Goal: Find specific page/section: Find specific page/section

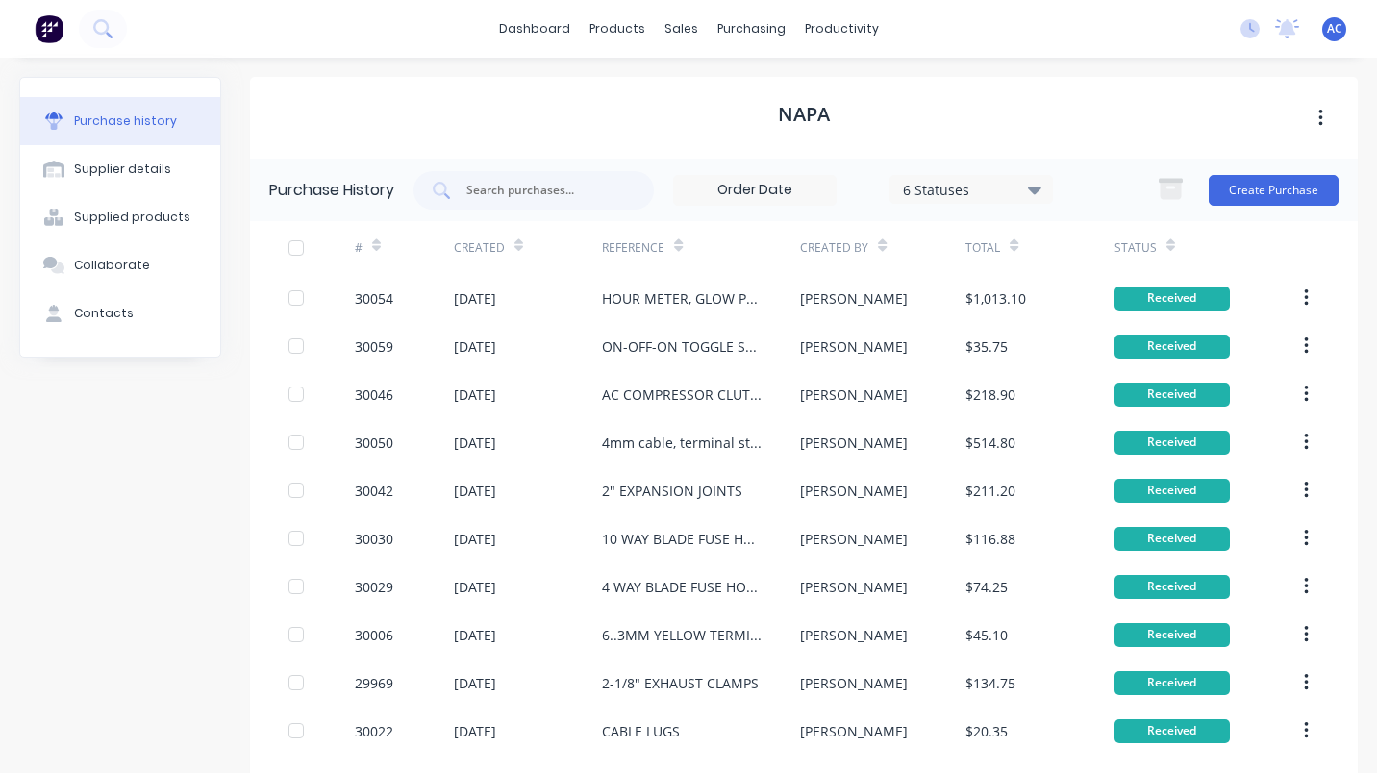
click at [509, 179] on div at bounding box center [534, 190] width 240 height 38
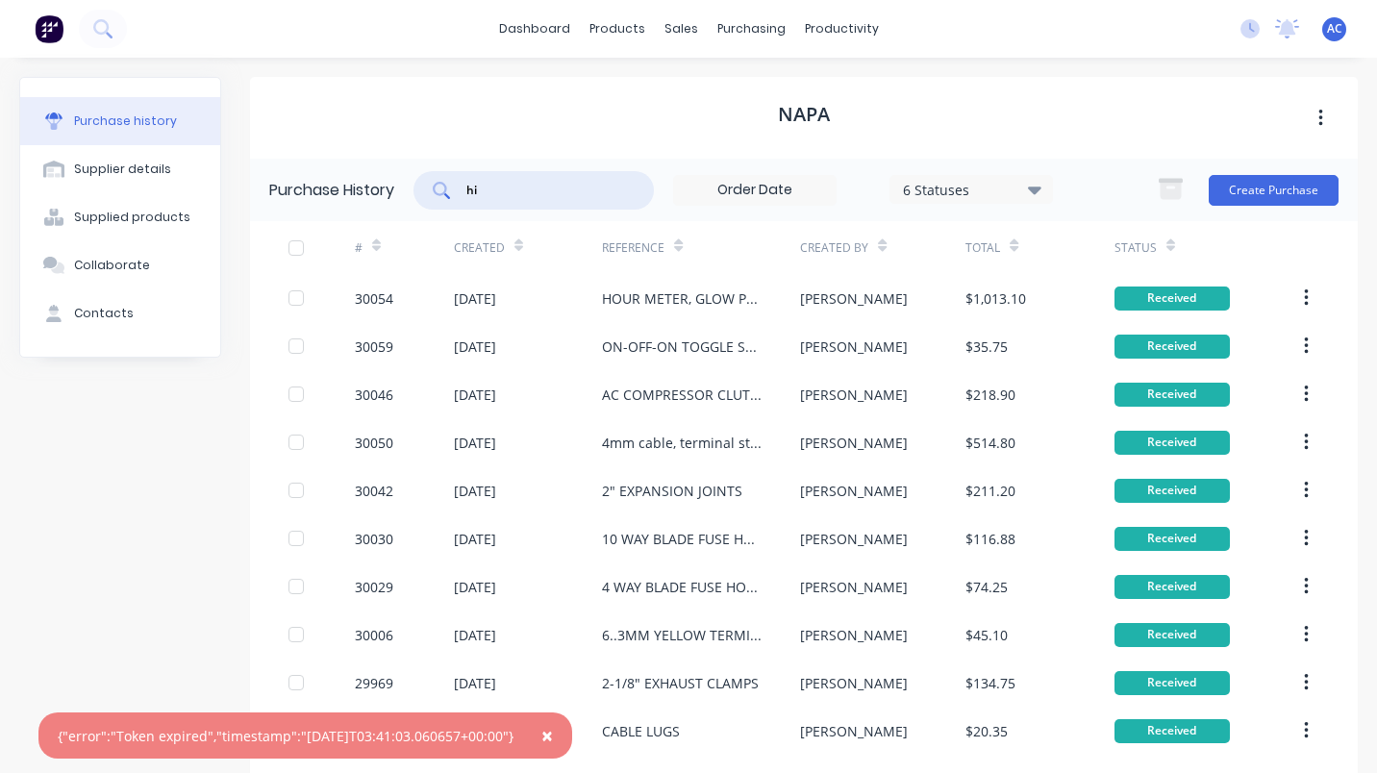
type input "h"
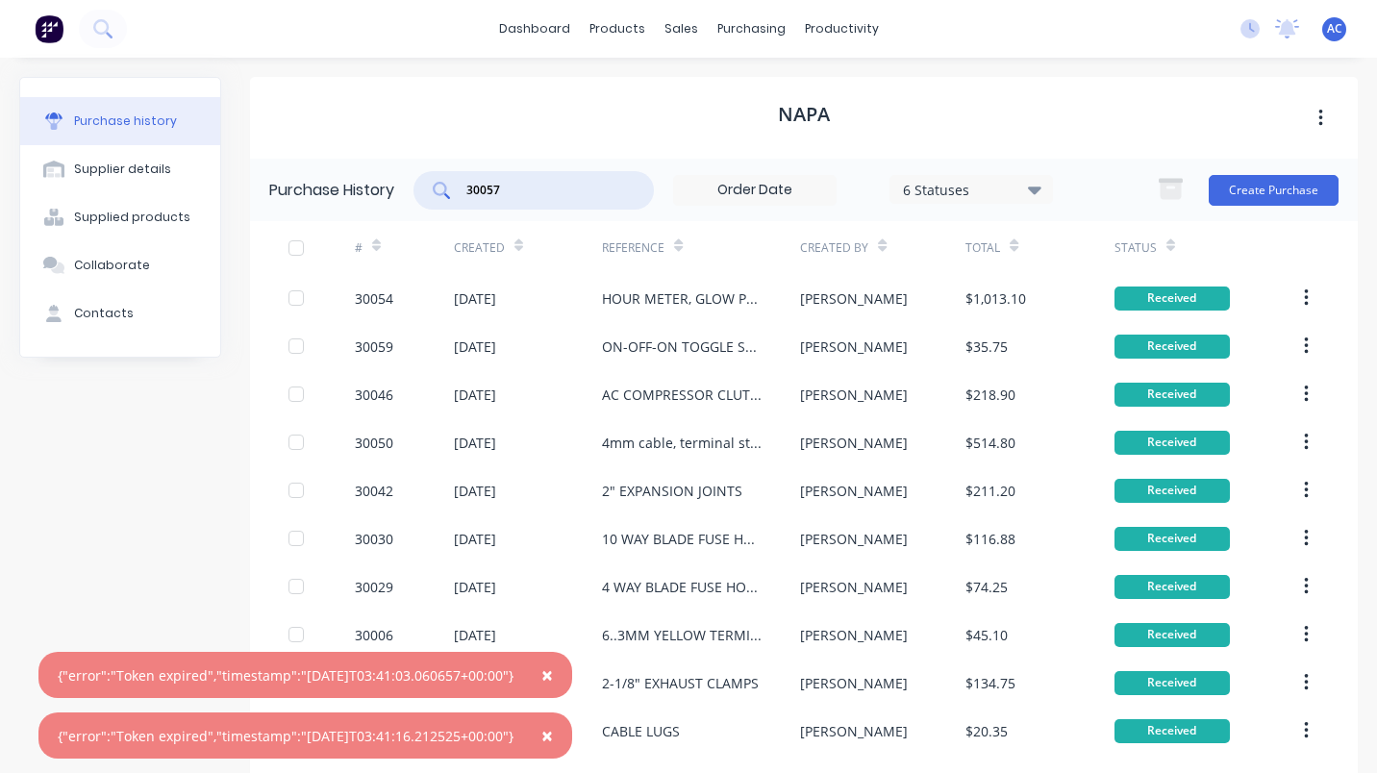
click at [553, 669] on span "×" at bounding box center [547, 675] width 12 height 27
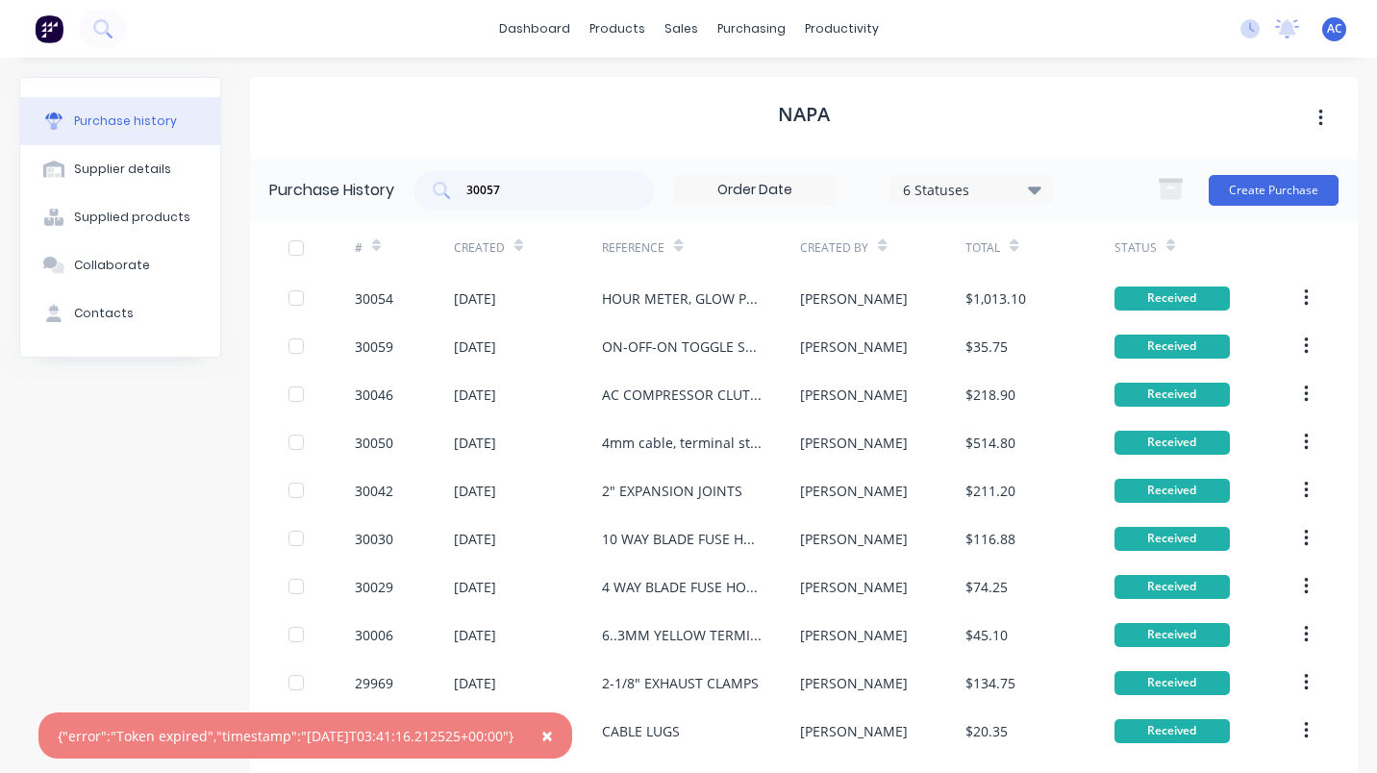
click at [553, 732] on span "×" at bounding box center [547, 735] width 12 height 27
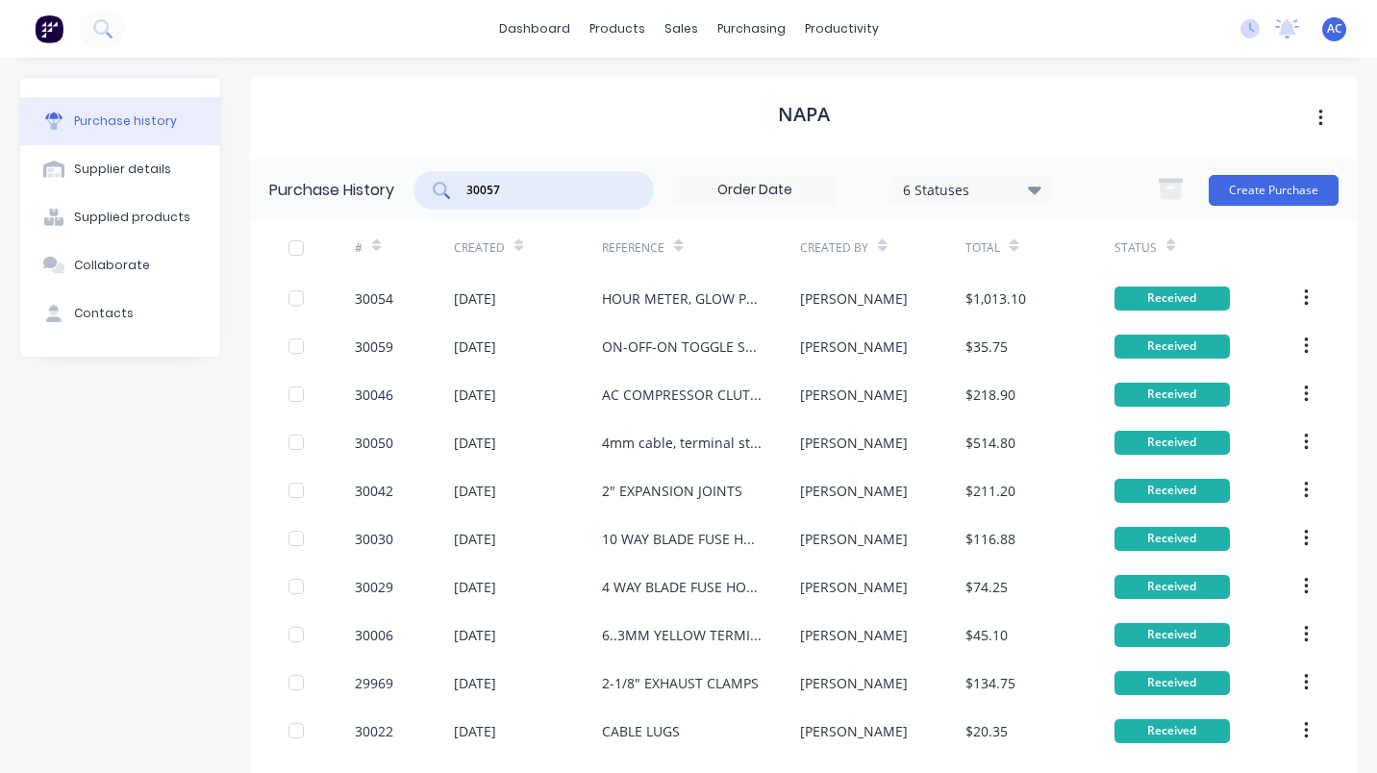
click at [559, 198] on input "30057" at bounding box center [545, 190] width 160 height 19
type input "3"
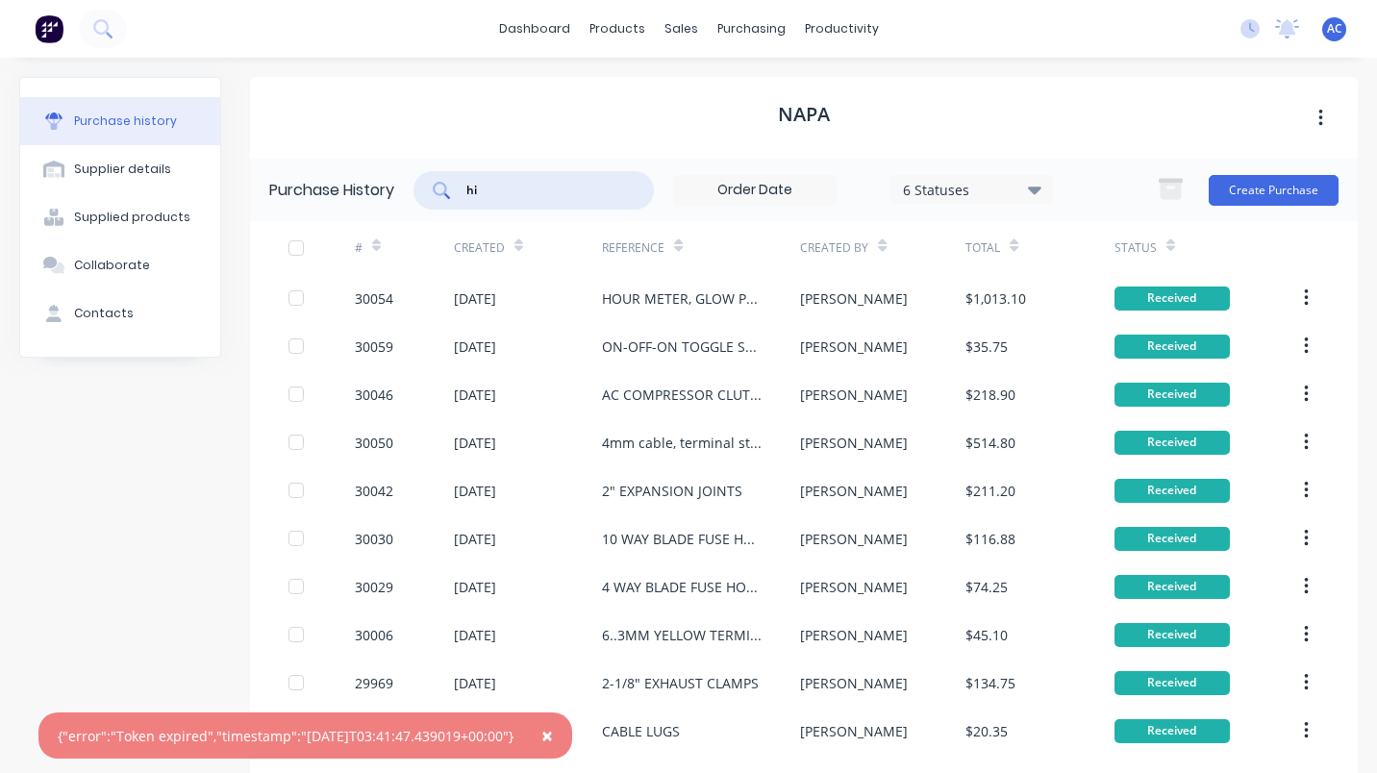
type input "h"
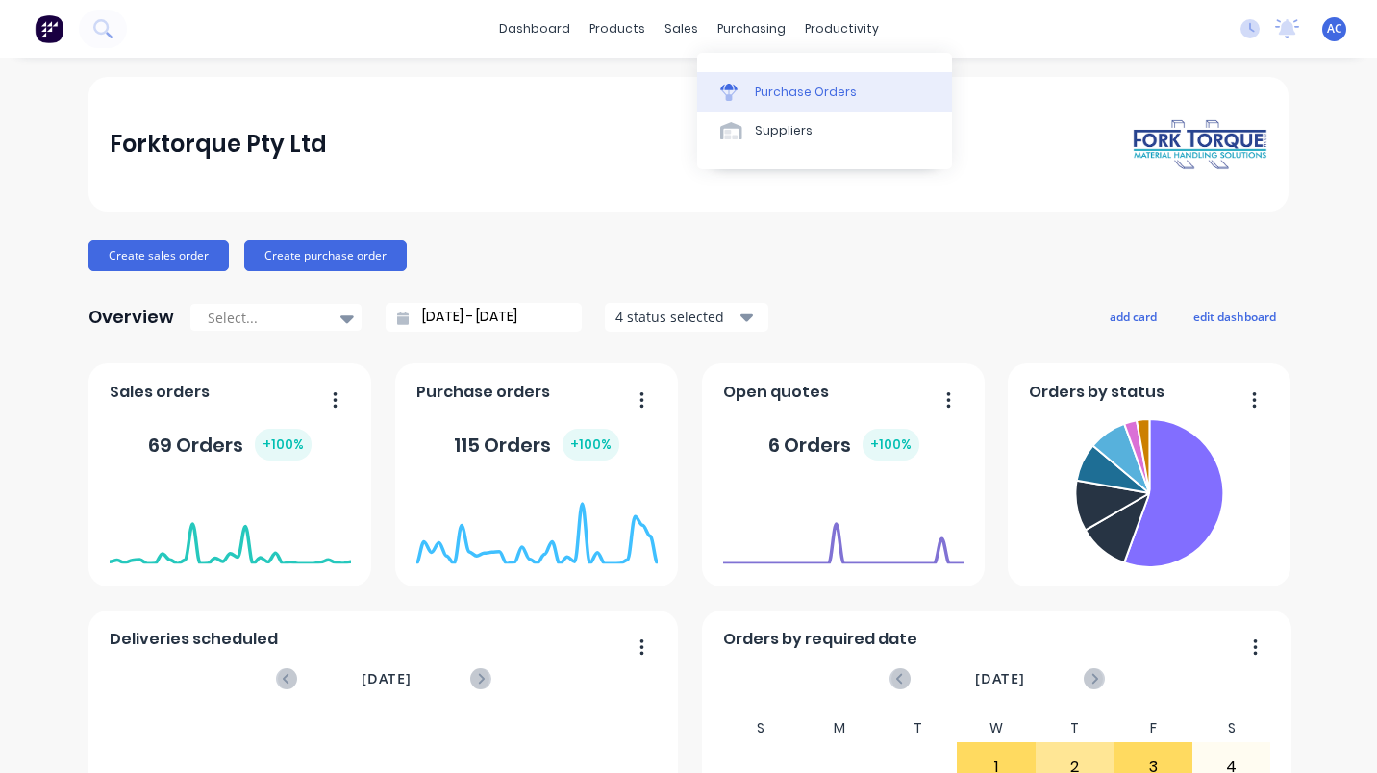
click at [791, 79] on link "Purchase Orders" at bounding box center [824, 91] width 255 height 38
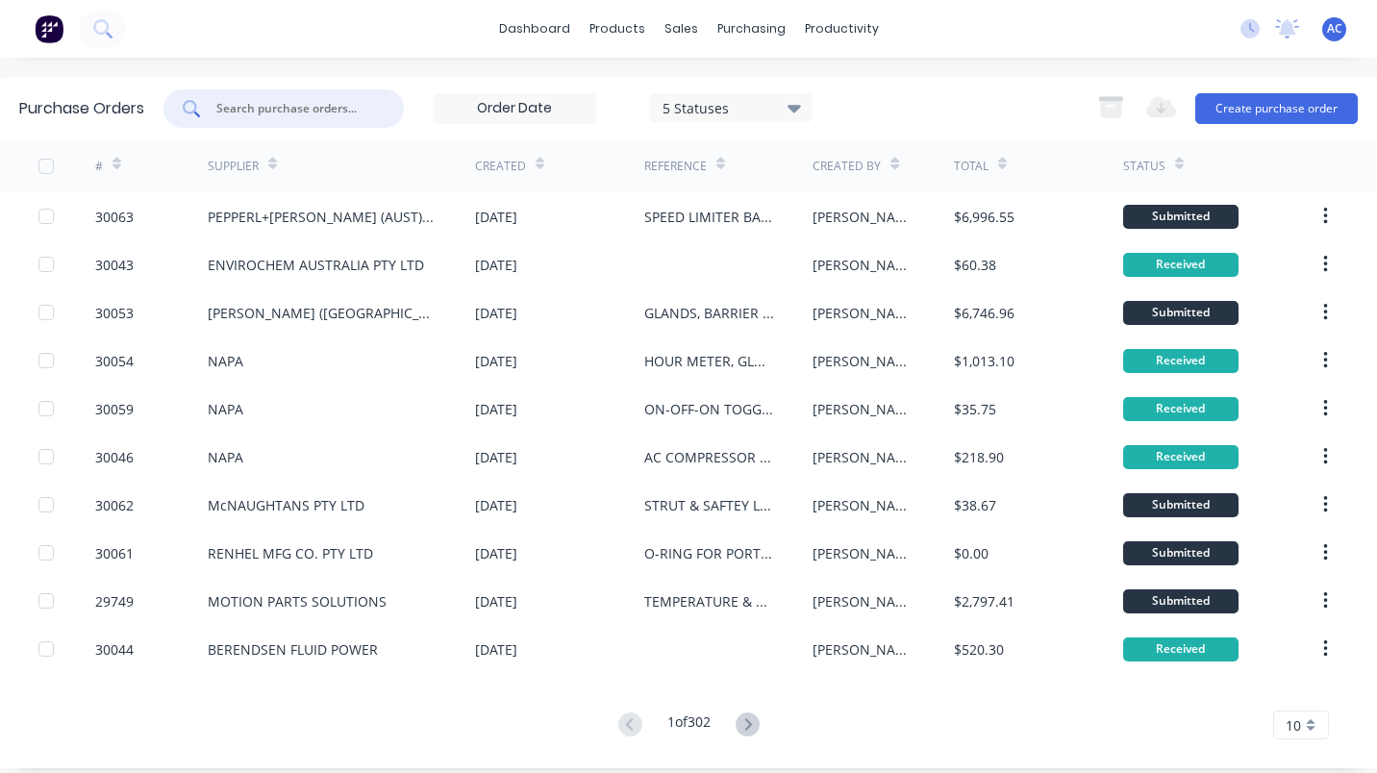
click at [258, 107] on input "text" at bounding box center [294, 108] width 160 height 19
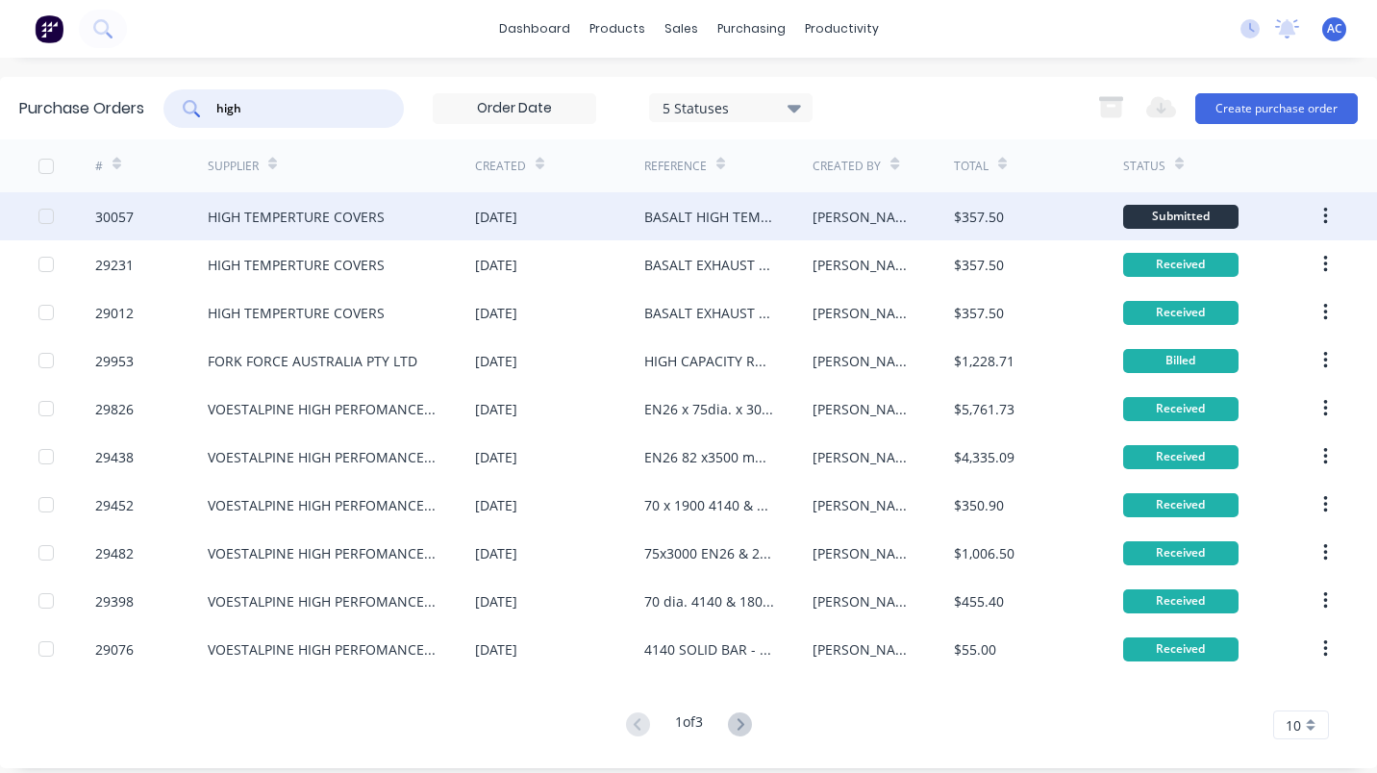
type input "high"
click at [298, 211] on div "HIGH TEMPERTURE COVERS" at bounding box center [296, 217] width 177 height 20
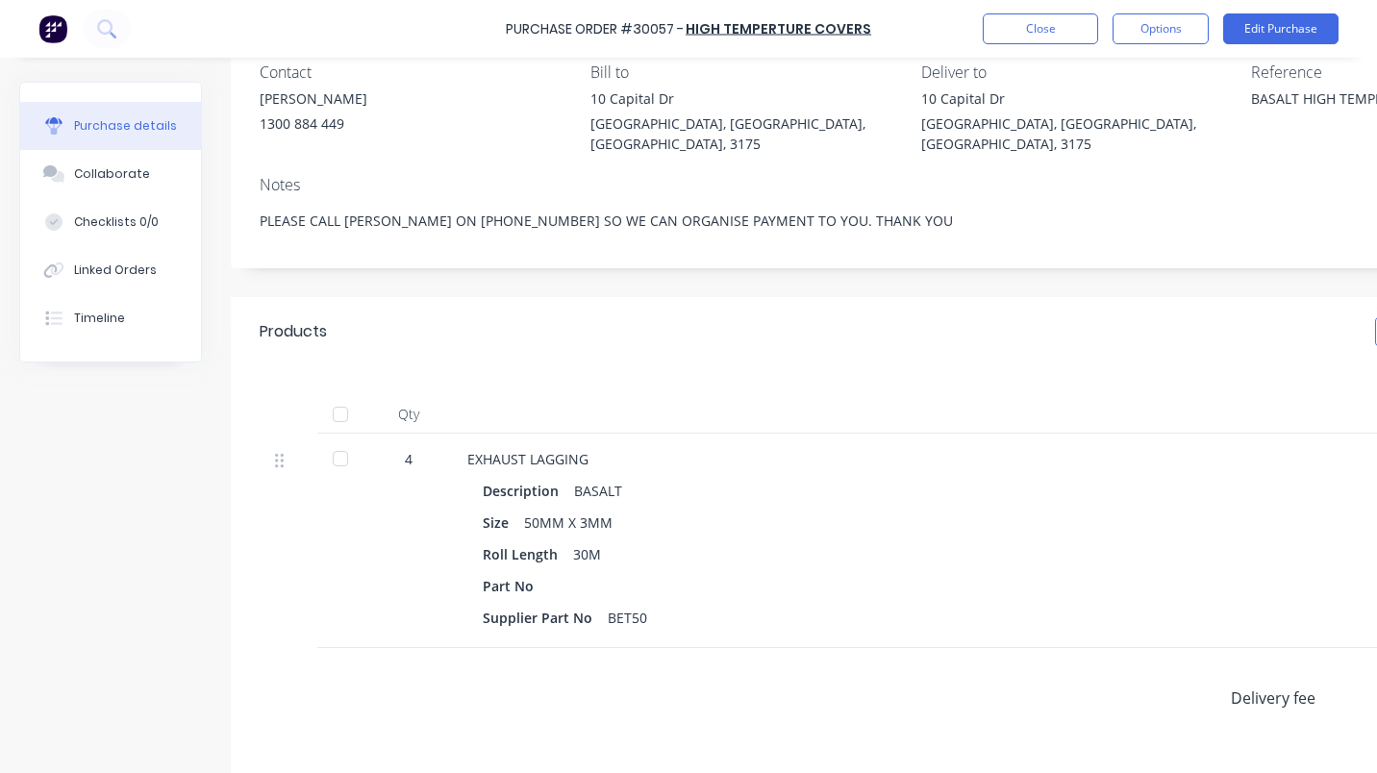
scroll to position [67, 0]
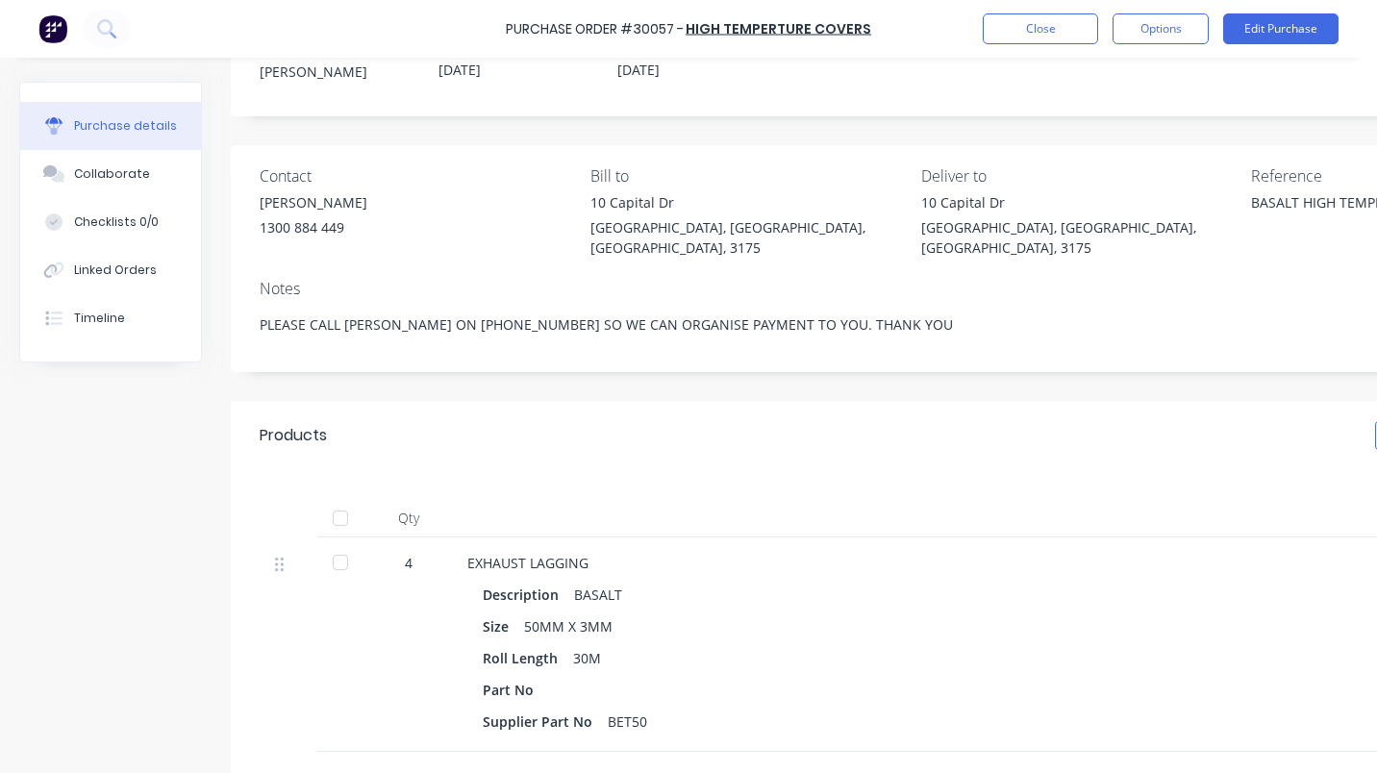
click at [339, 544] on div at bounding box center [340, 562] width 38 height 38
click at [1011, 22] on button "Close" at bounding box center [1040, 28] width 115 height 31
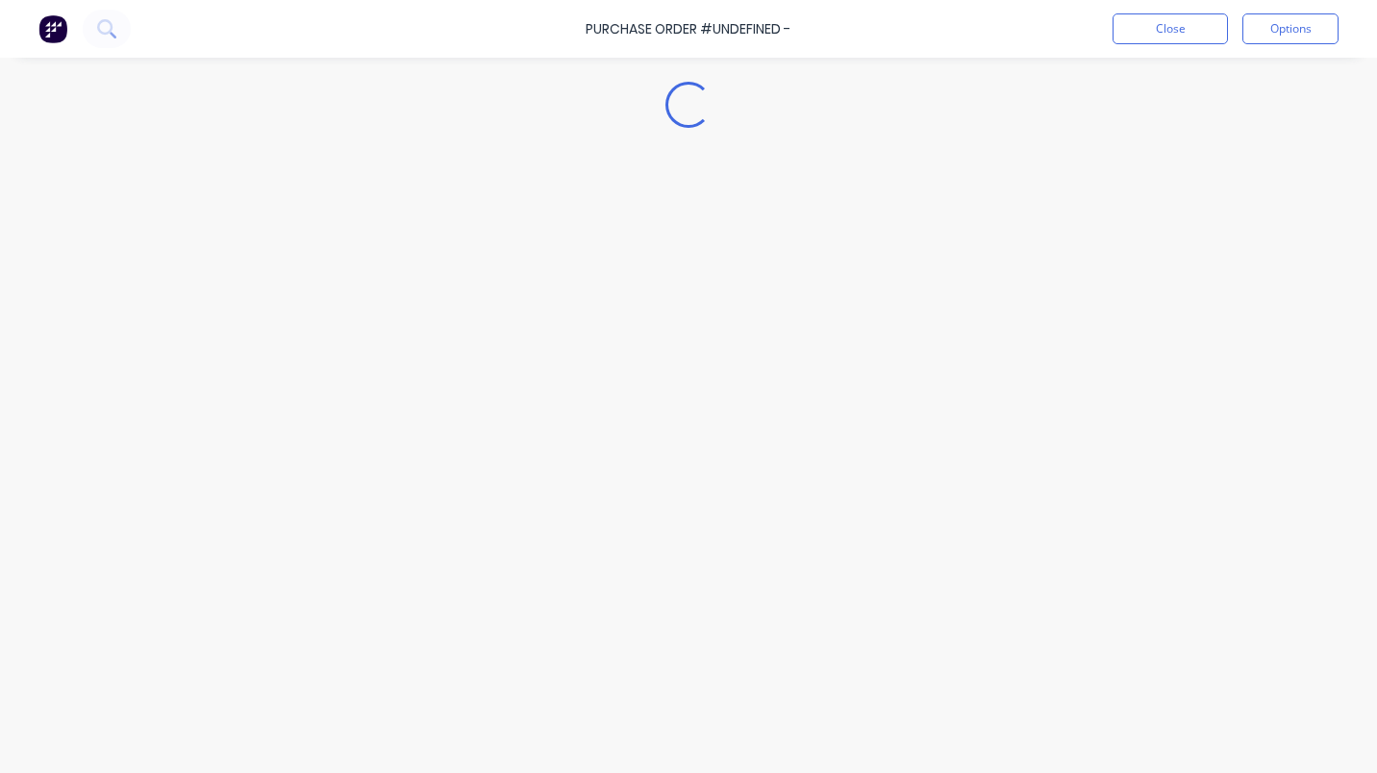
type textarea "x"
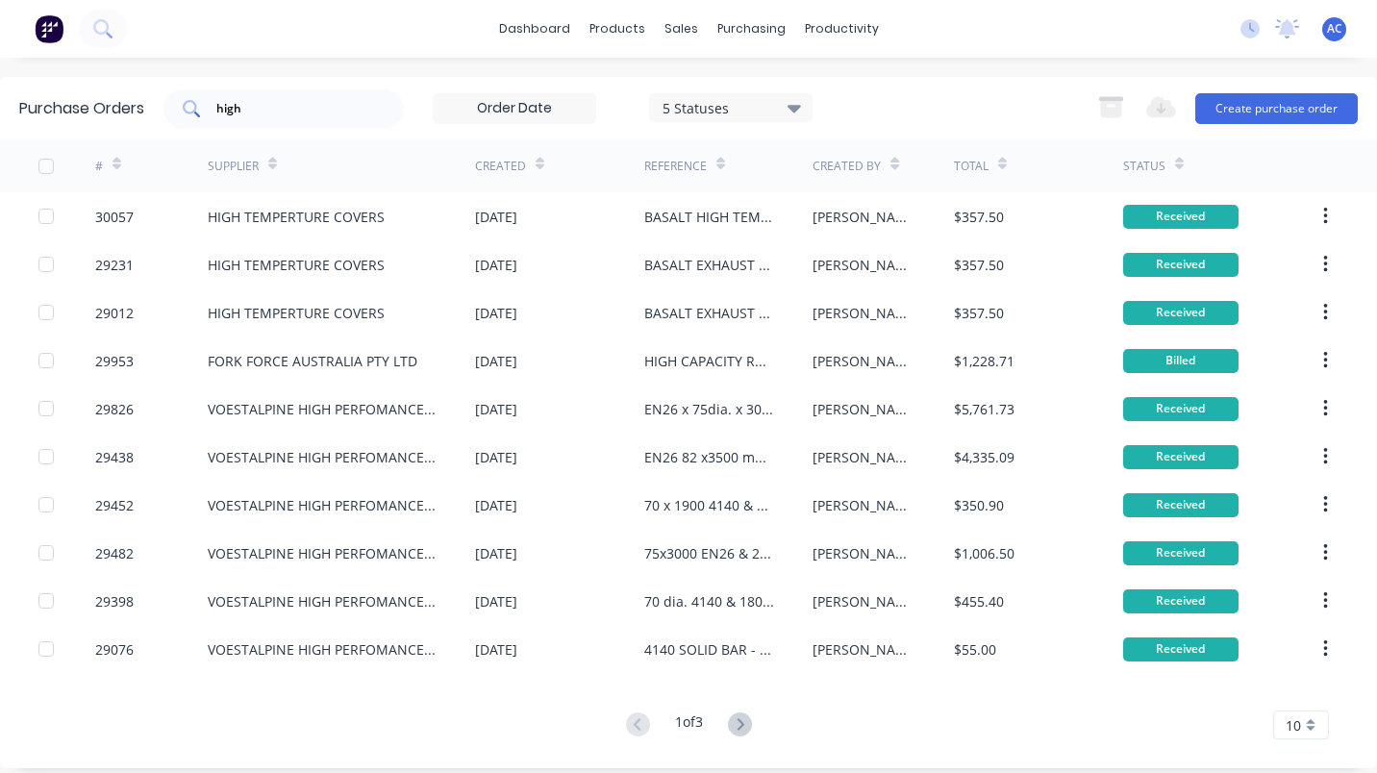
click at [275, 90] on div "high" at bounding box center [283, 108] width 240 height 38
type input "h"
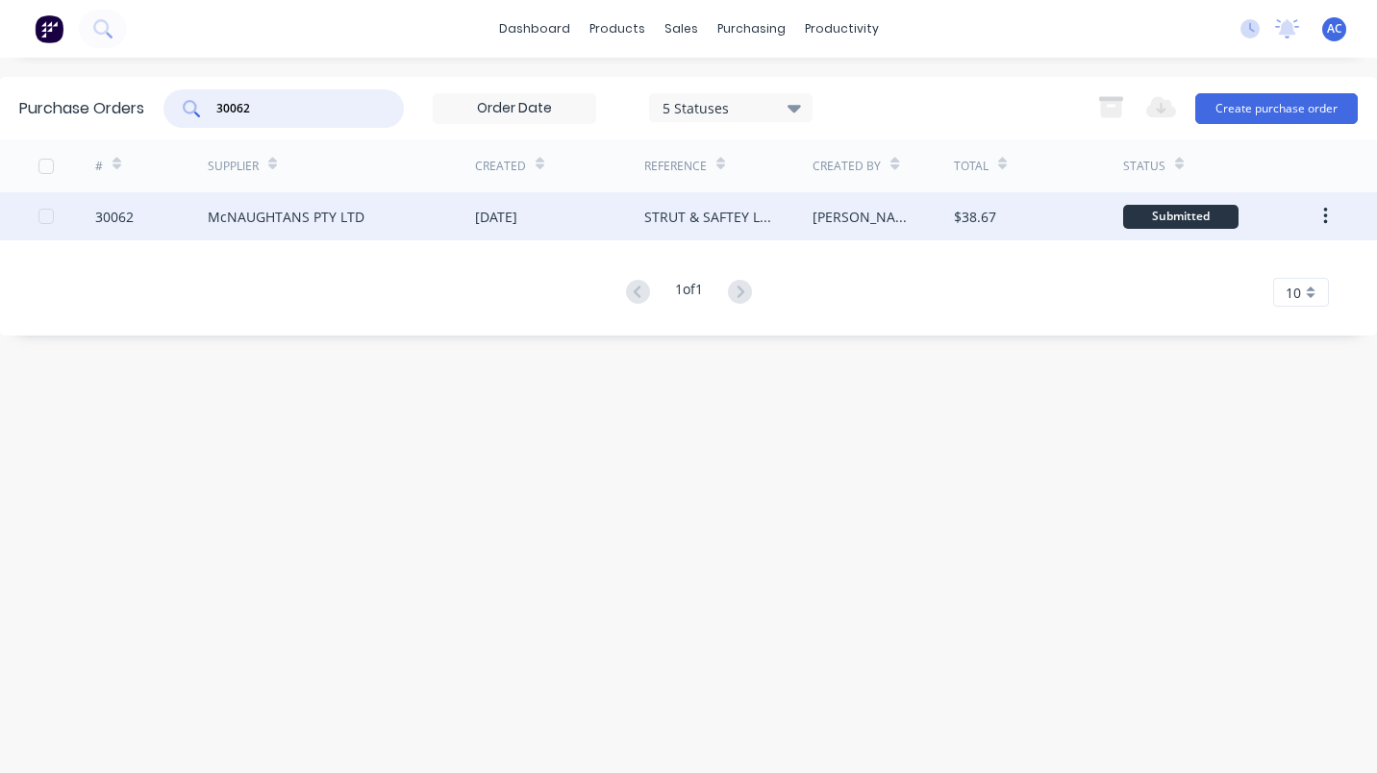
type input "30062"
click at [250, 214] on div "McNAUGHTANS PTY LTD" at bounding box center [286, 217] width 157 height 20
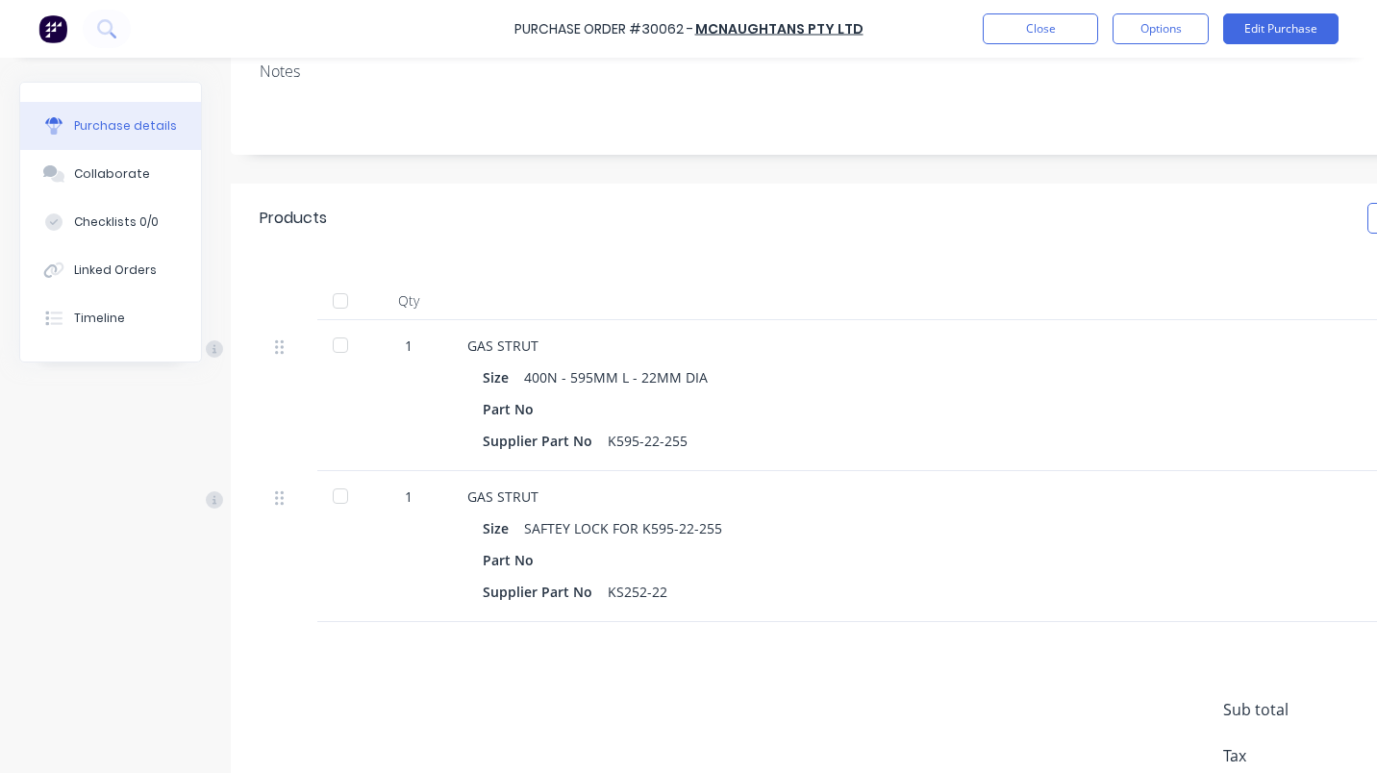
scroll to position [265, 0]
click at [339, 347] on div at bounding box center [340, 344] width 38 height 38
click at [334, 494] on div at bounding box center [340, 495] width 38 height 38
click at [1025, 36] on button "Close" at bounding box center [1040, 28] width 115 height 31
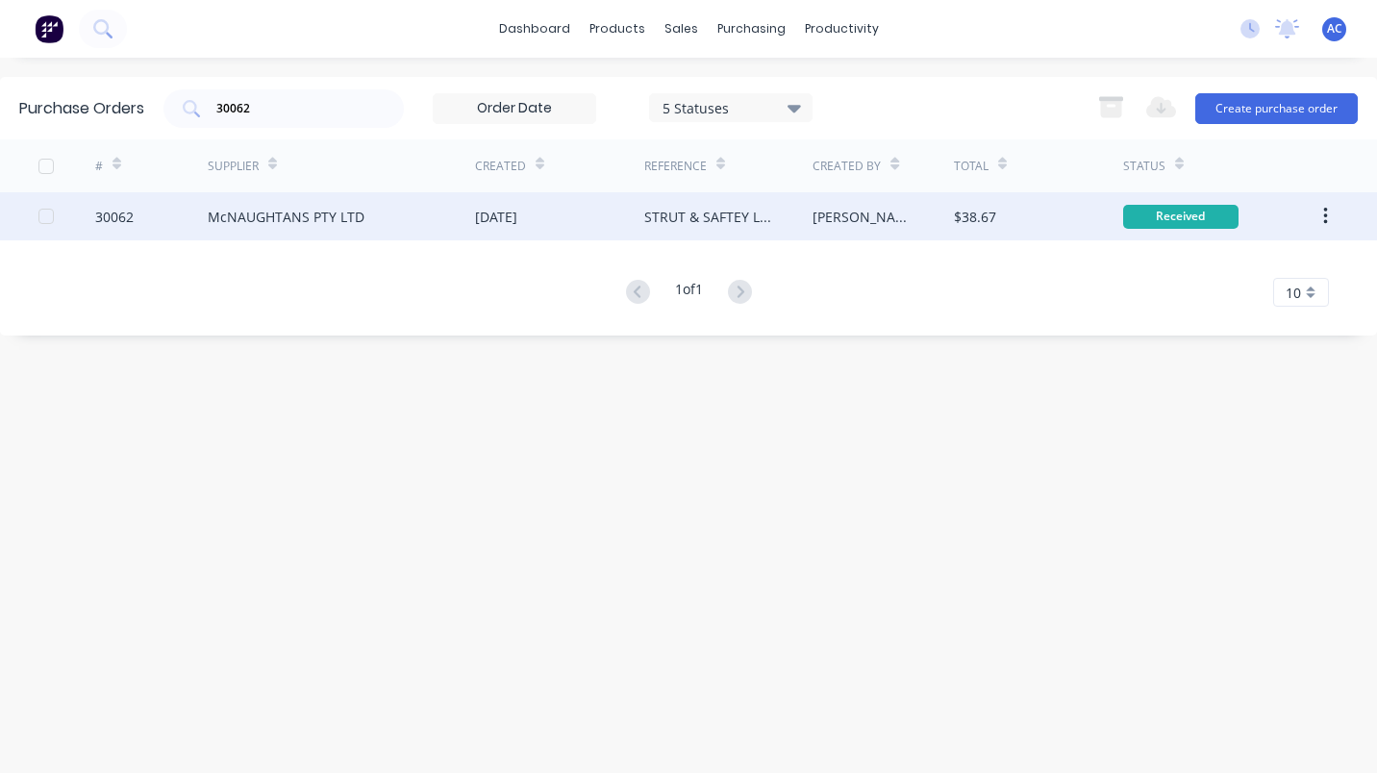
click at [195, 206] on div "30062" at bounding box center [151, 216] width 113 height 48
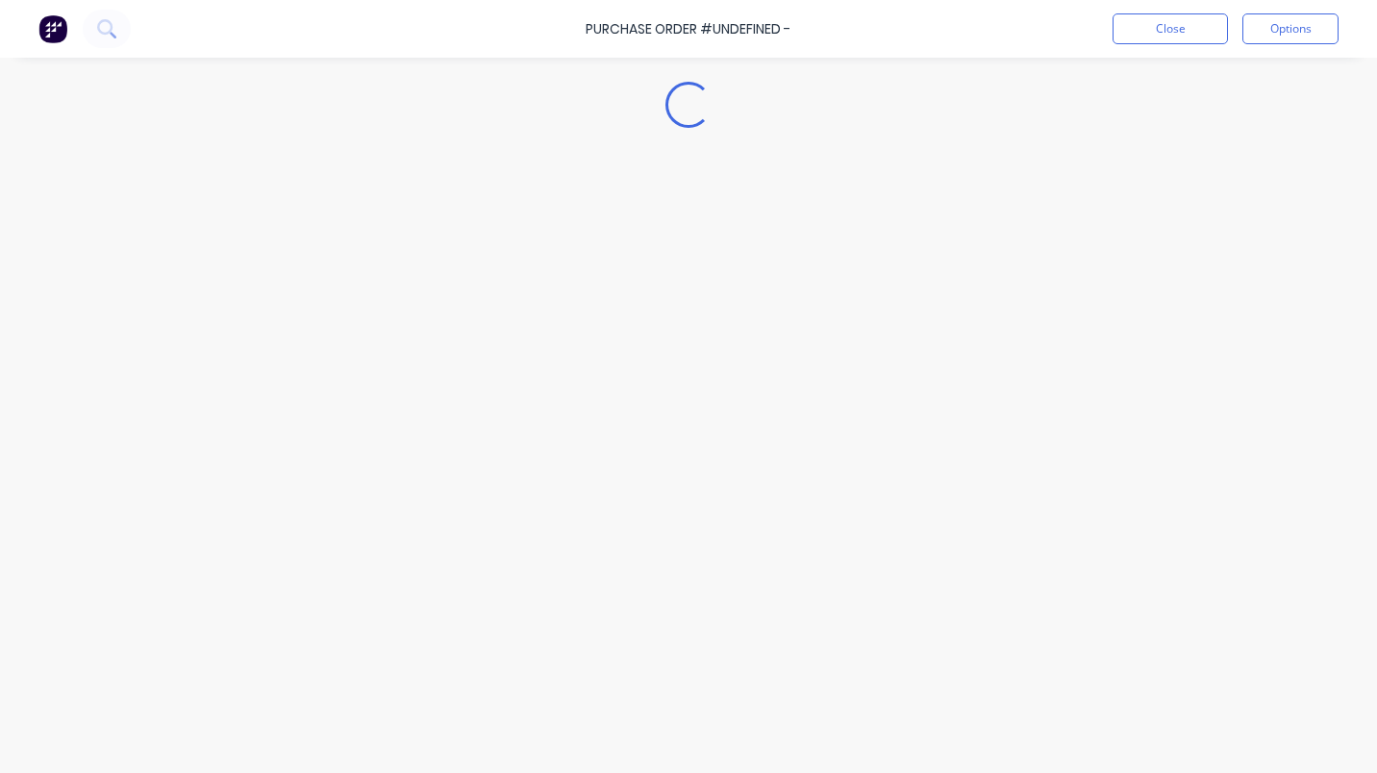
type textarea "x"
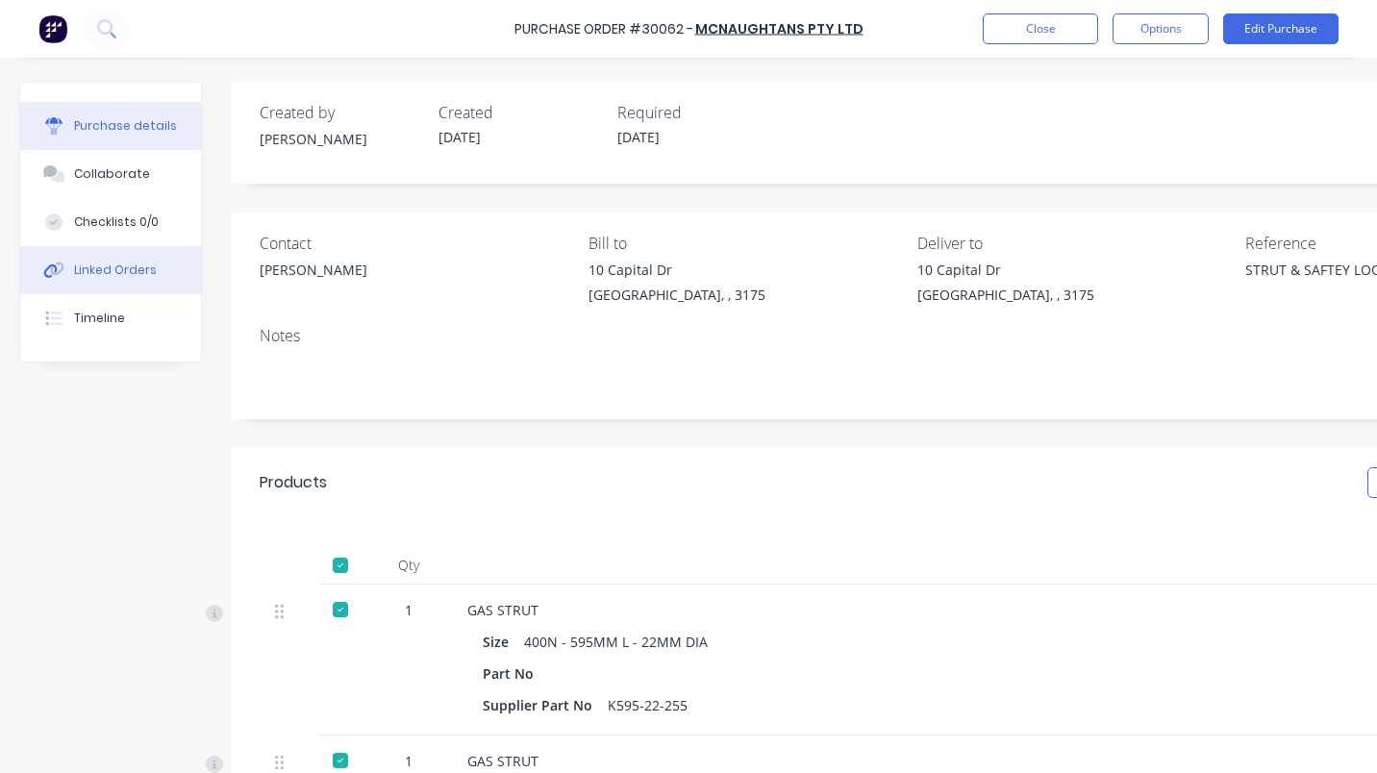
click at [109, 264] on div "Linked Orders" at bounding box center [115, 270] width 83 height 17
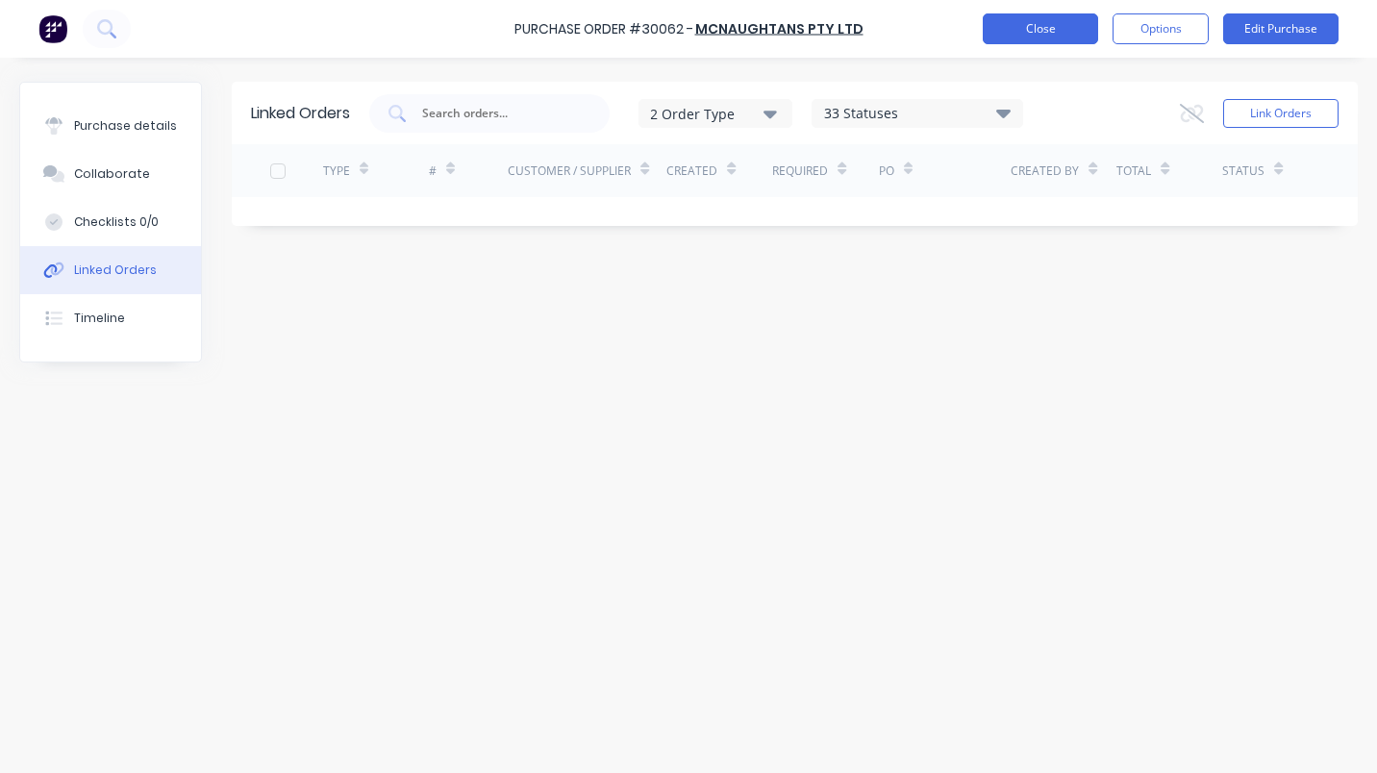
click at [1065, 29] on button "Close" at bounding box center [1040, 28] width 115 height 31
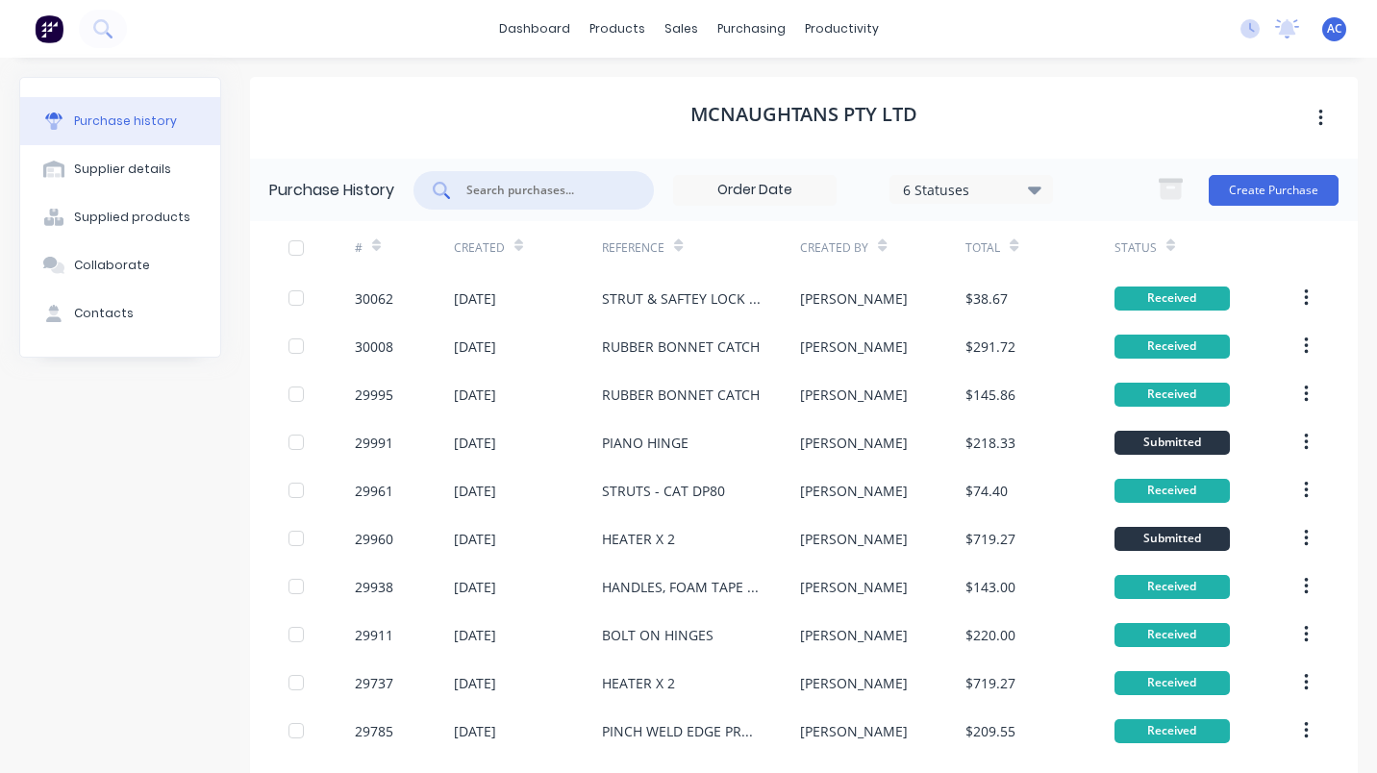
click at [484, 188] on input "text" at bounding box center [545, 190] width 160 height 19
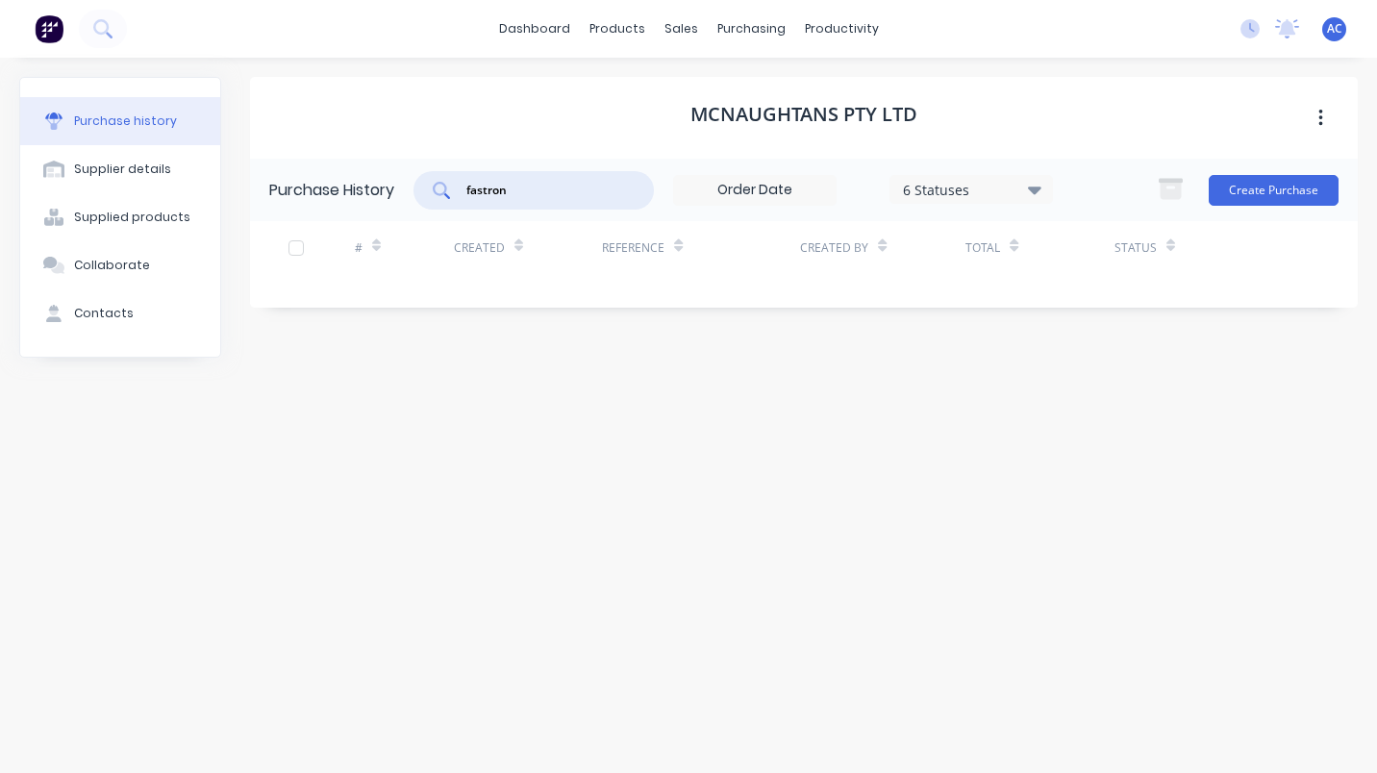
click at [515, 191] on input "fastron" at bounding box center [545, 190] width 160 height 19
type input "f"
type input "3"
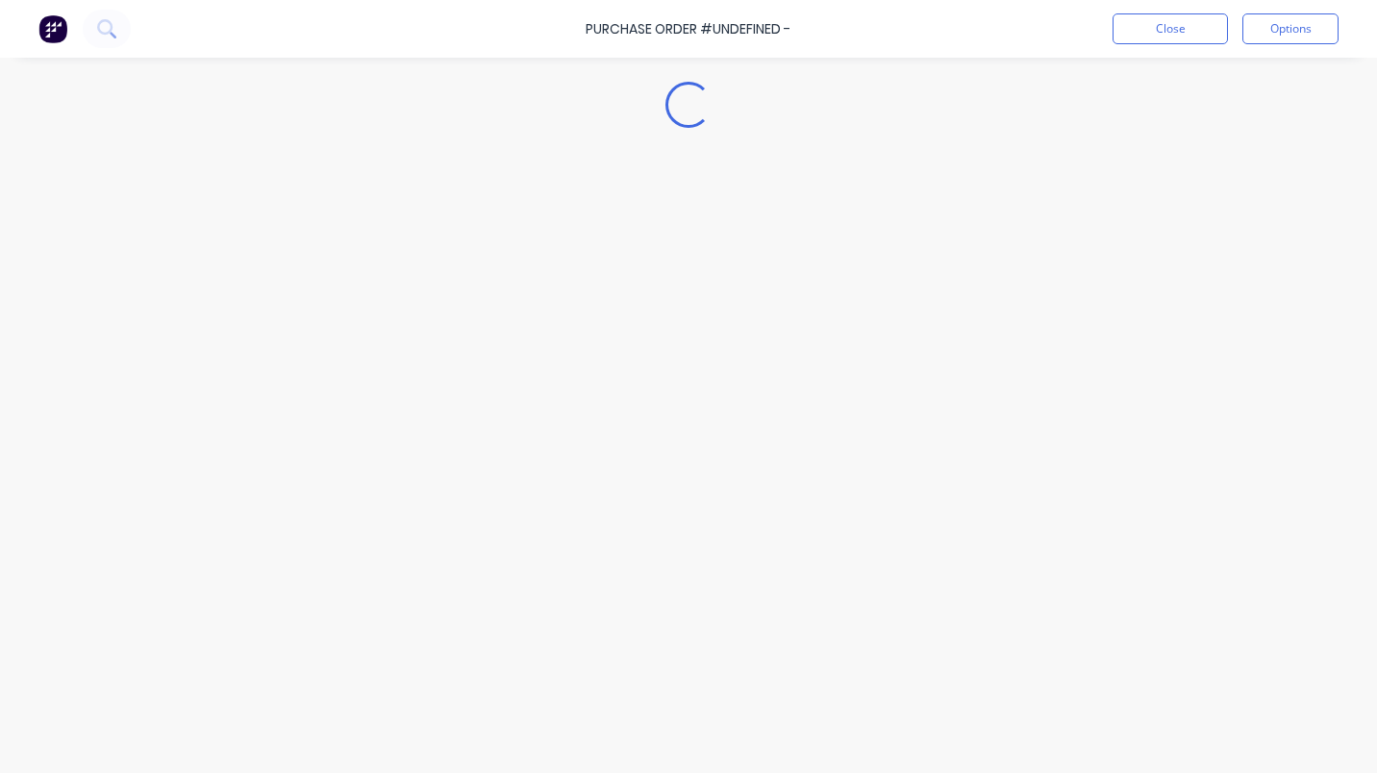
type textarea "x"
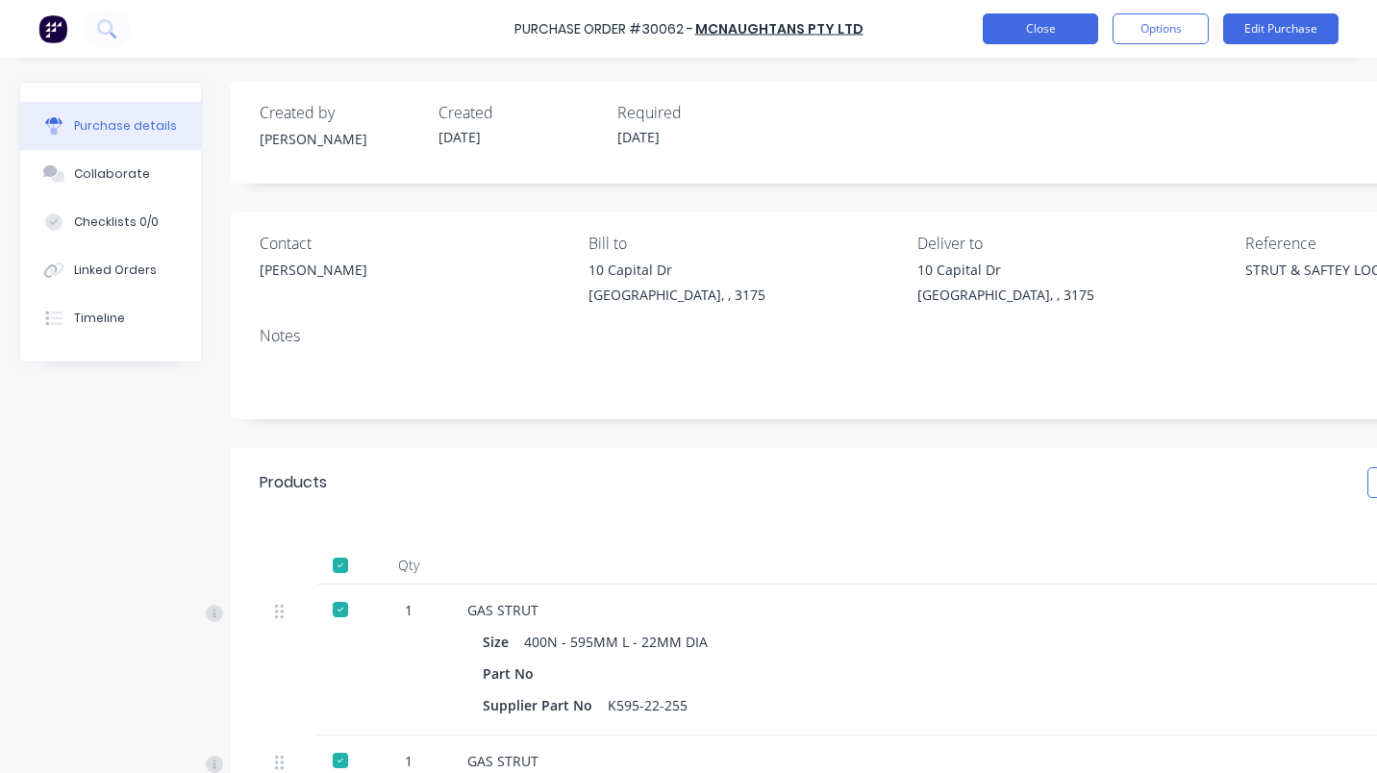
click at [1063, 41] on button "Close" at bounding box center [1040, 28] width 115 height 31
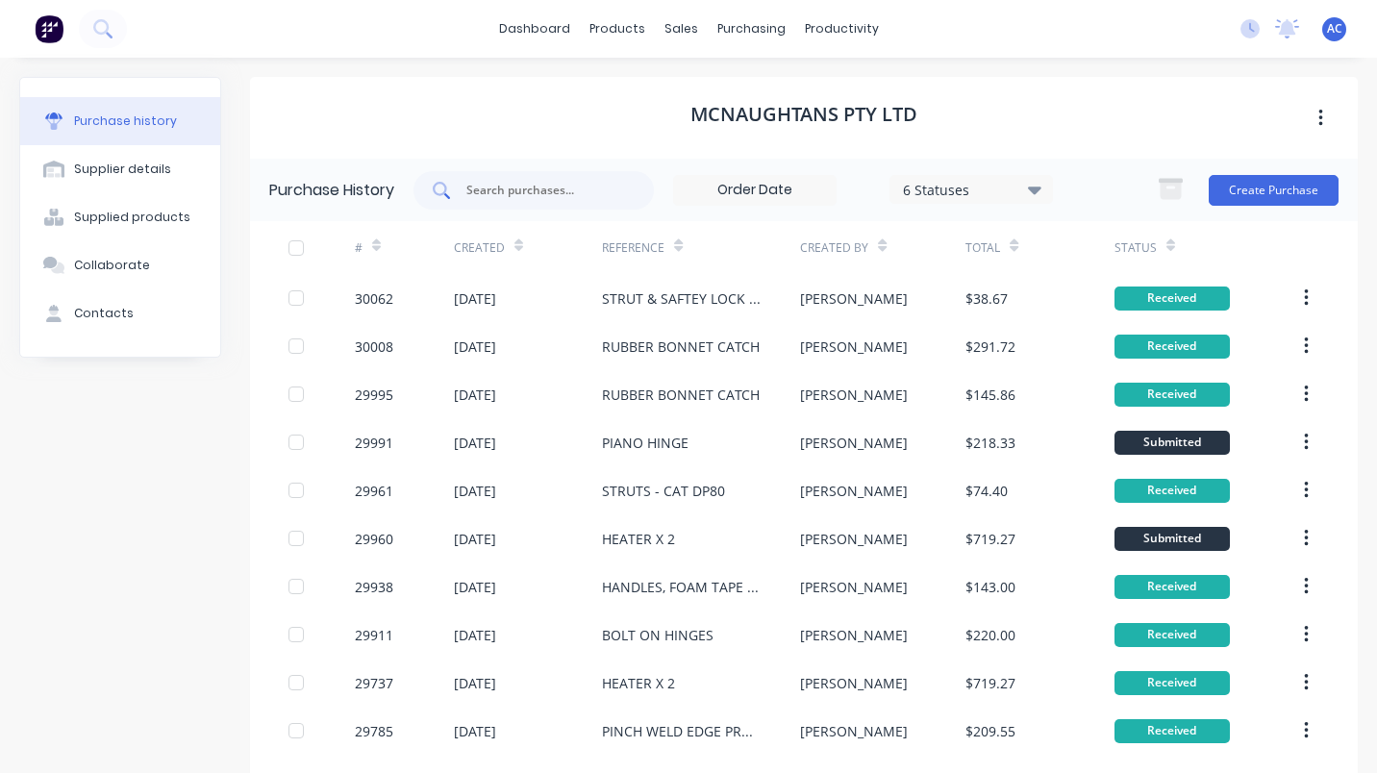
click at [509, 187] on input "text" at bounding box center [545, 190] width 160 height 19
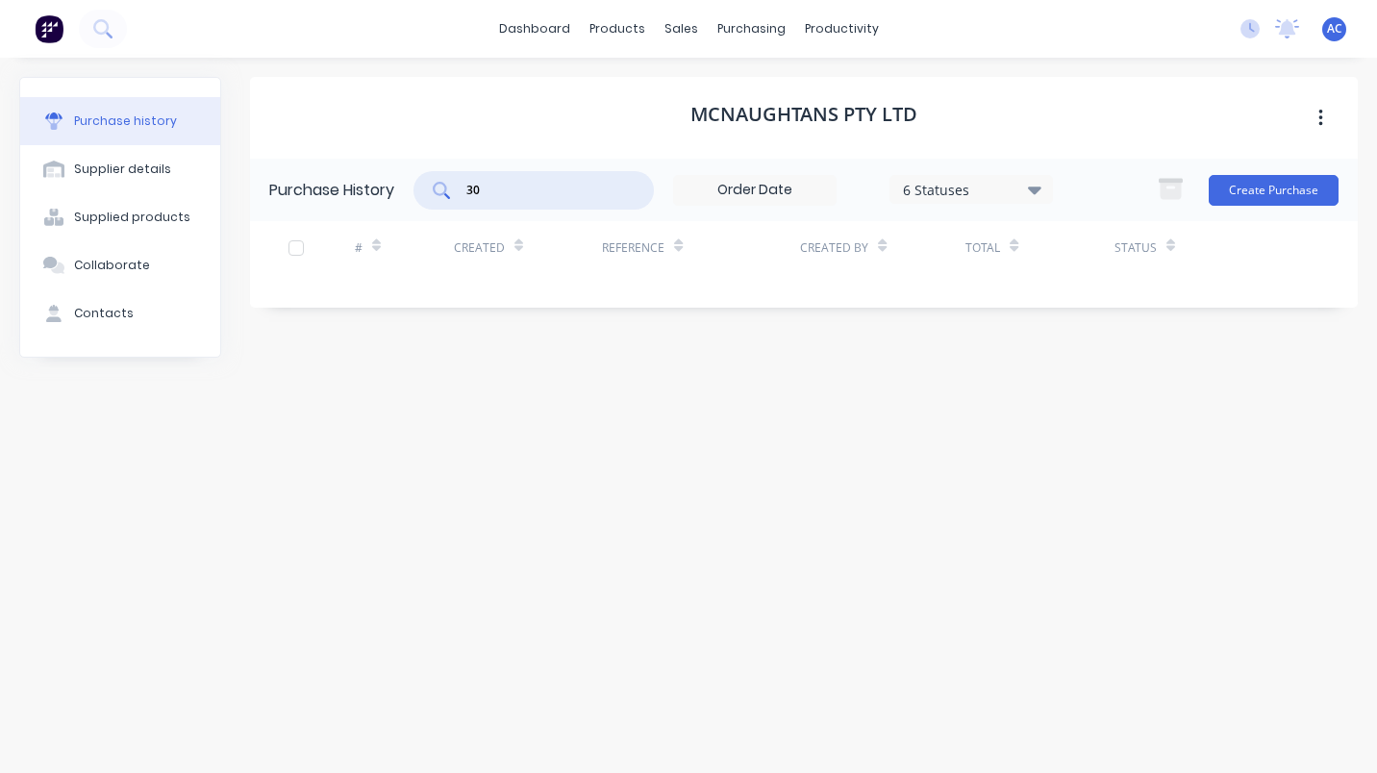
type input "3"
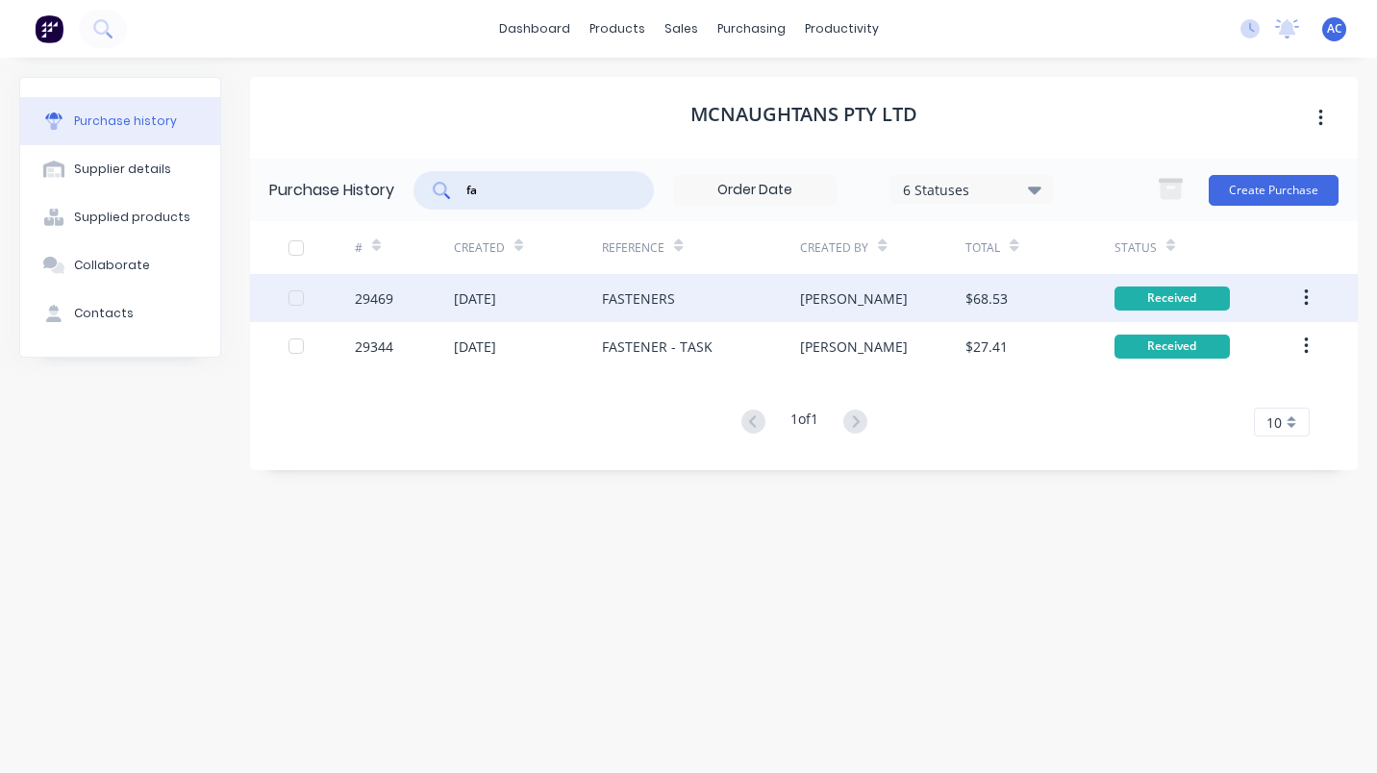
type input "f"
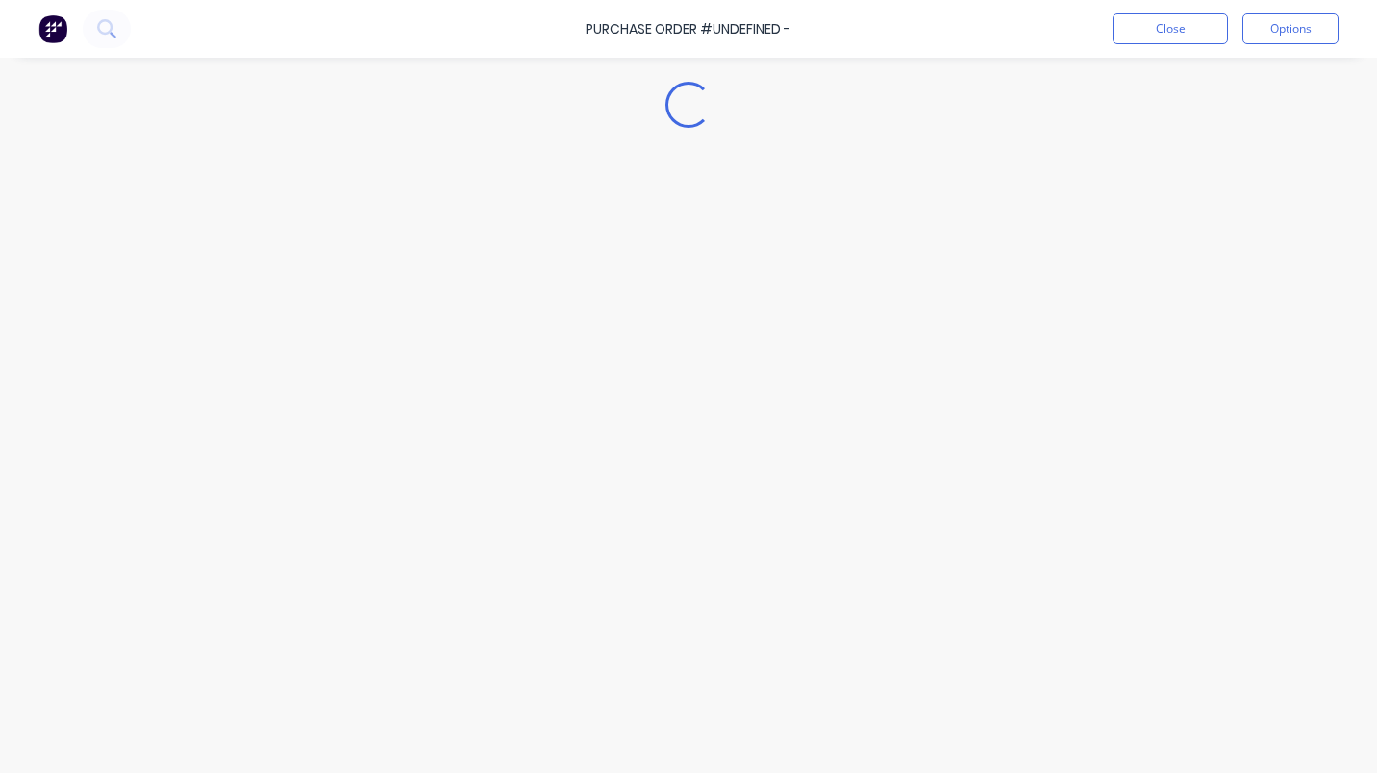
type textarea "x"
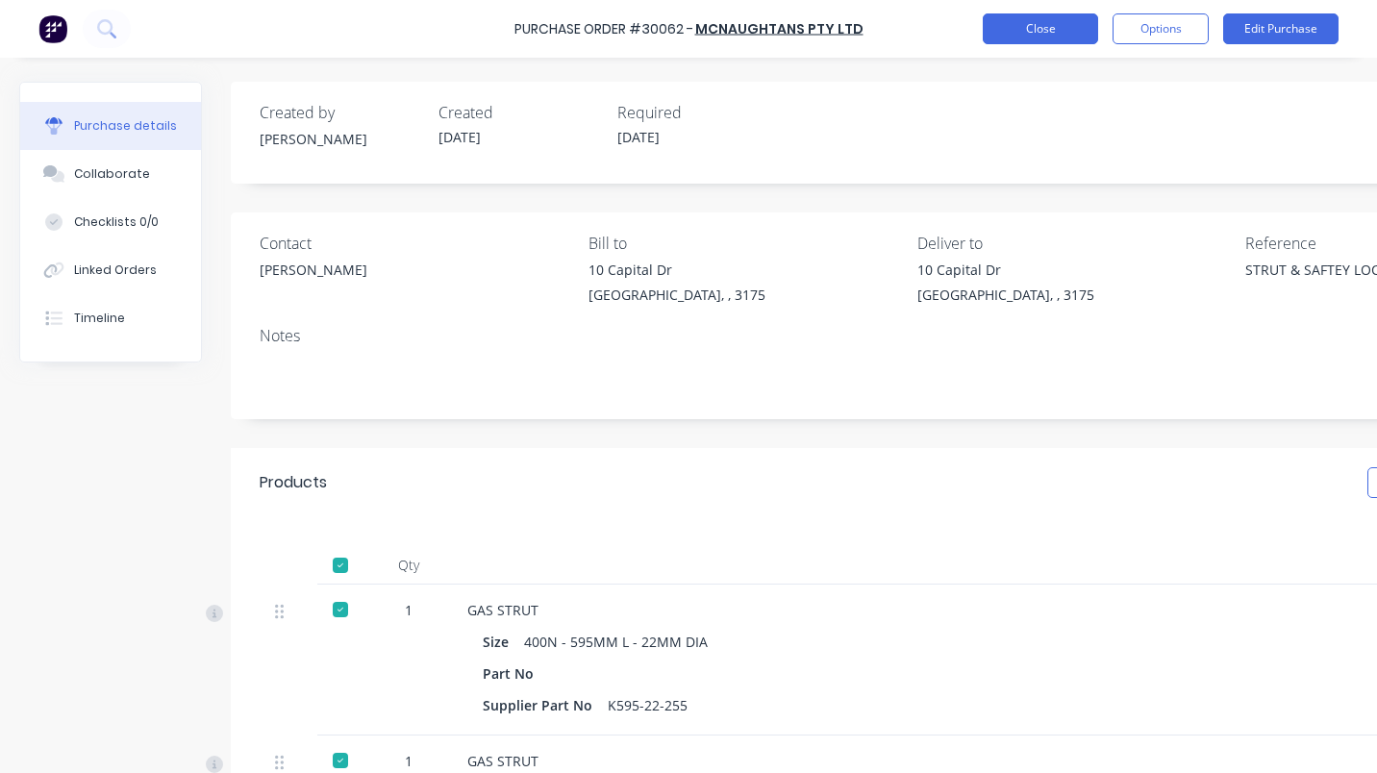
click at [1034, 24] on button "Close" at bounding box center [1040, 28] width 115 height 31
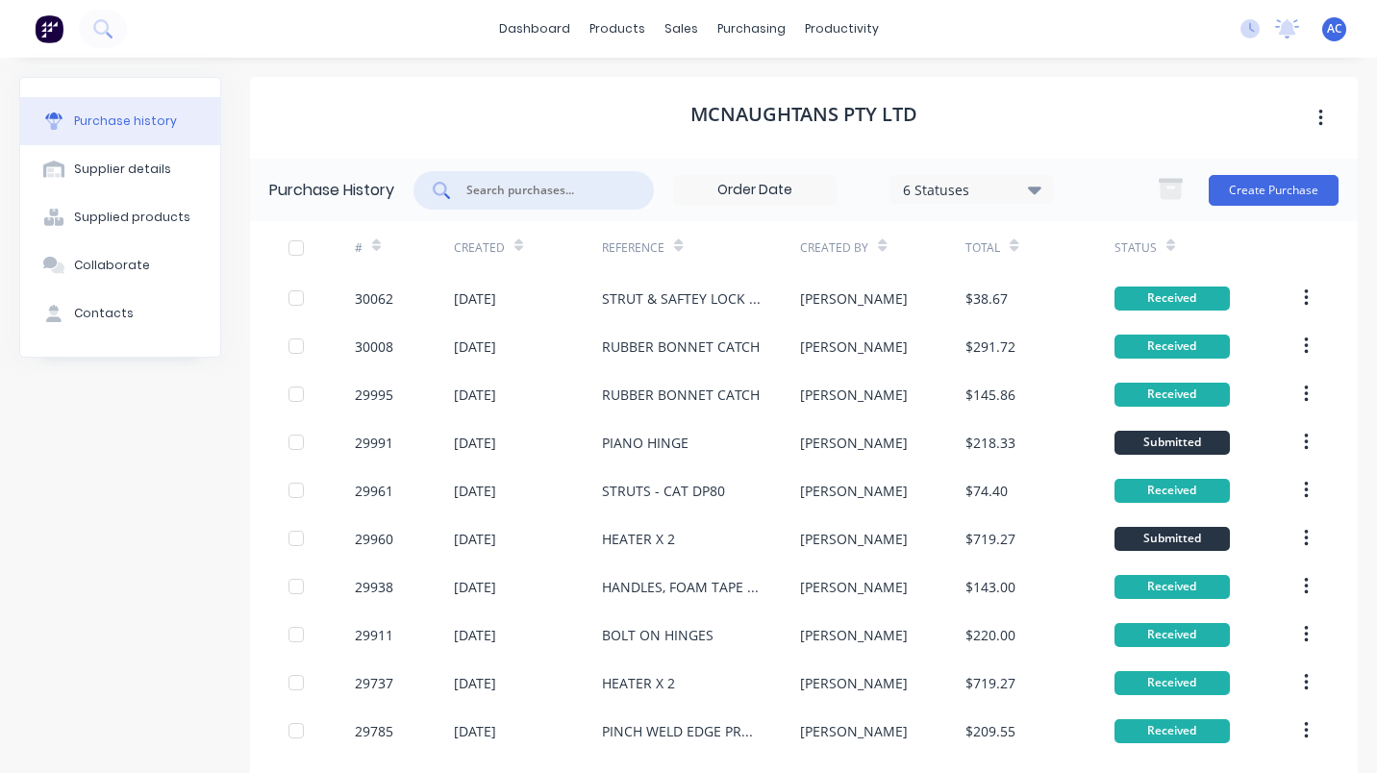
click at [534, 193] on input "text" at bounding box center [545, 190] width 160 height 19
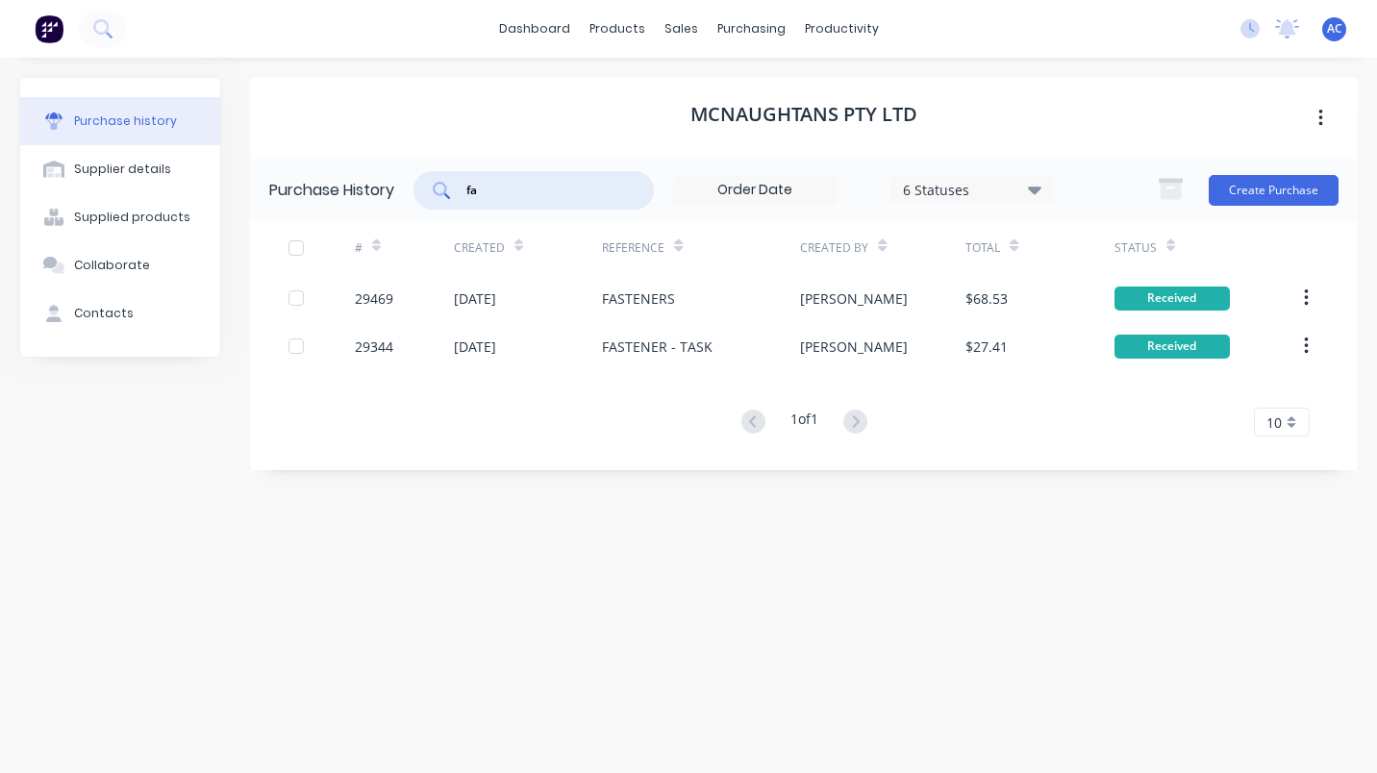
type input "f"
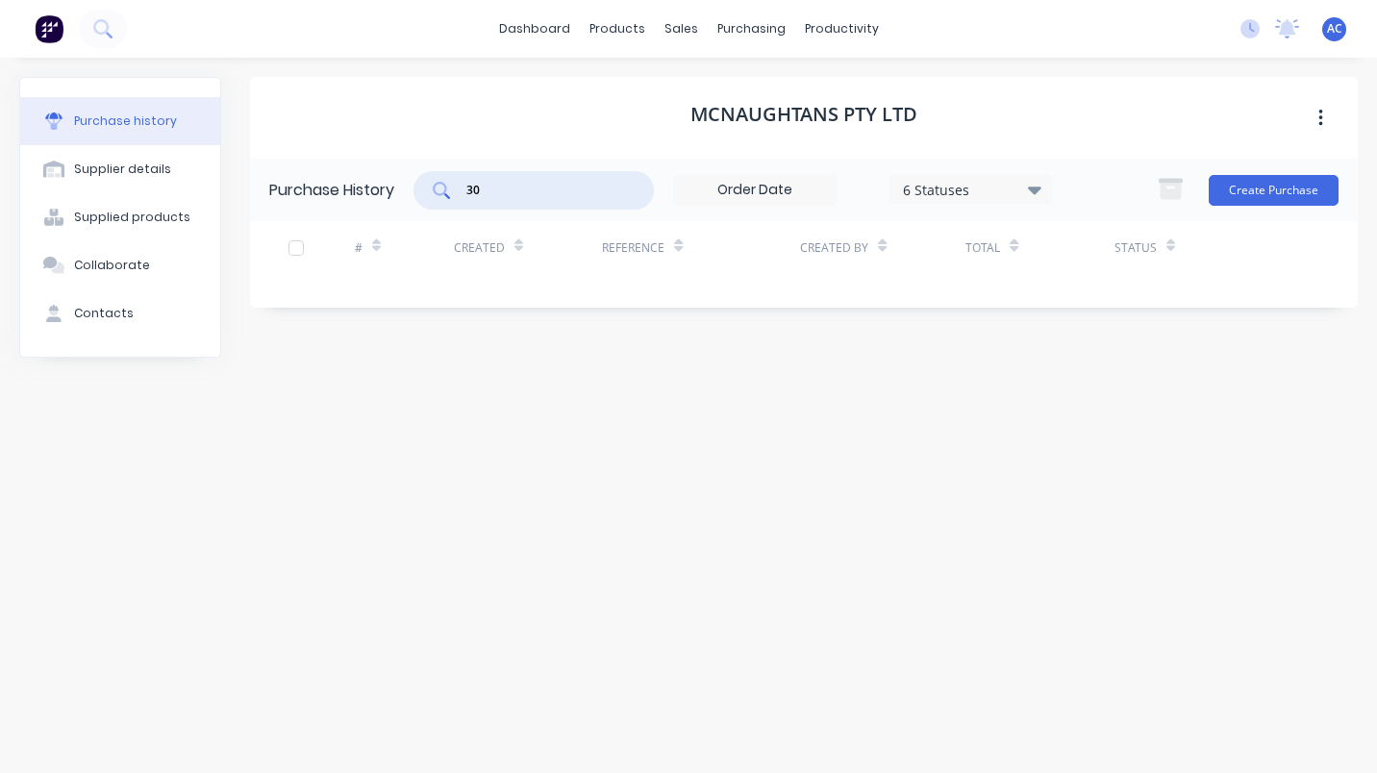
type input "3"
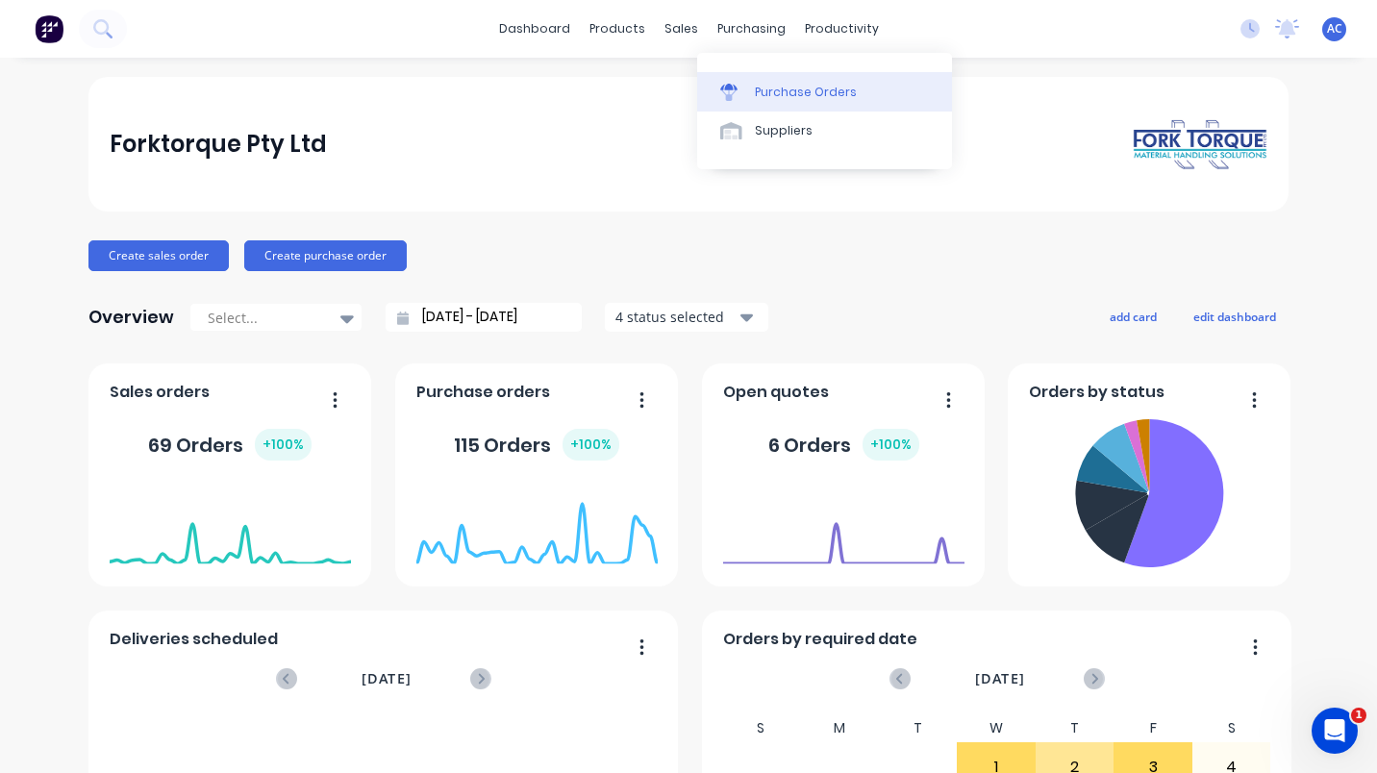
click at [787, 81] on link "Purchase Orders" at bounding box center [824, 91] width 255 height 38
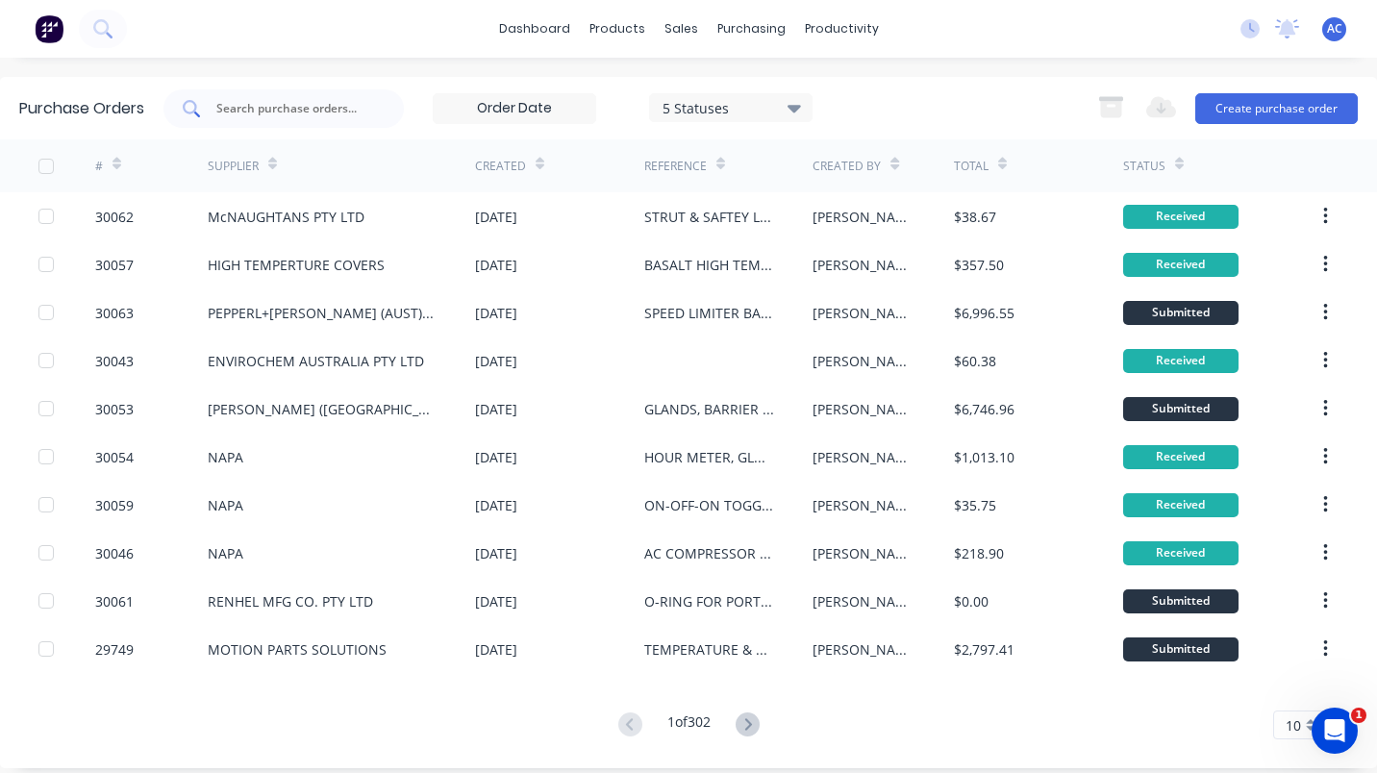
click at [268, 106] on input "text" at bounding box center [294, 108] width 160 height 19
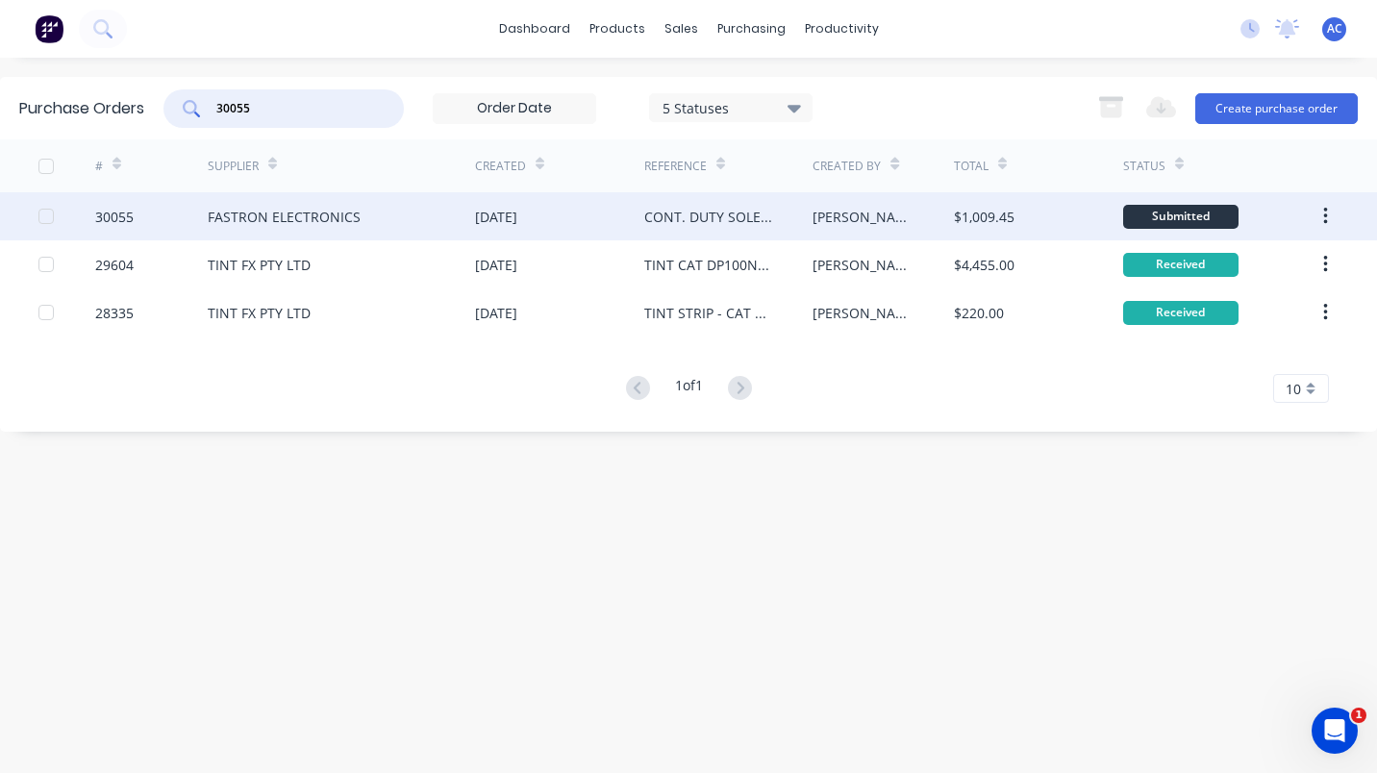
type input "30055"
click at [246, 217] on div "FASTRON ELECTRONICS" at bounding box center [284, 217] width 153 height 20
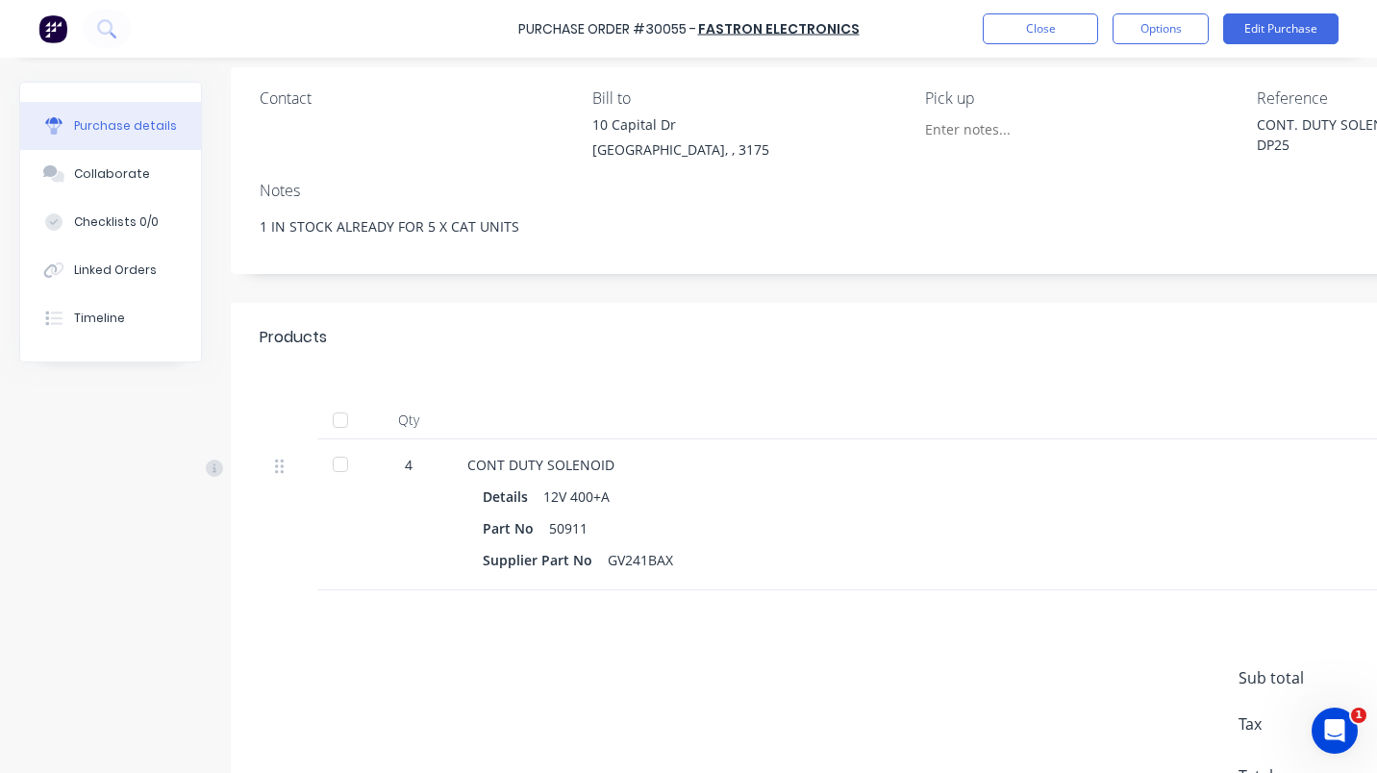
scroll to position [160, 0]
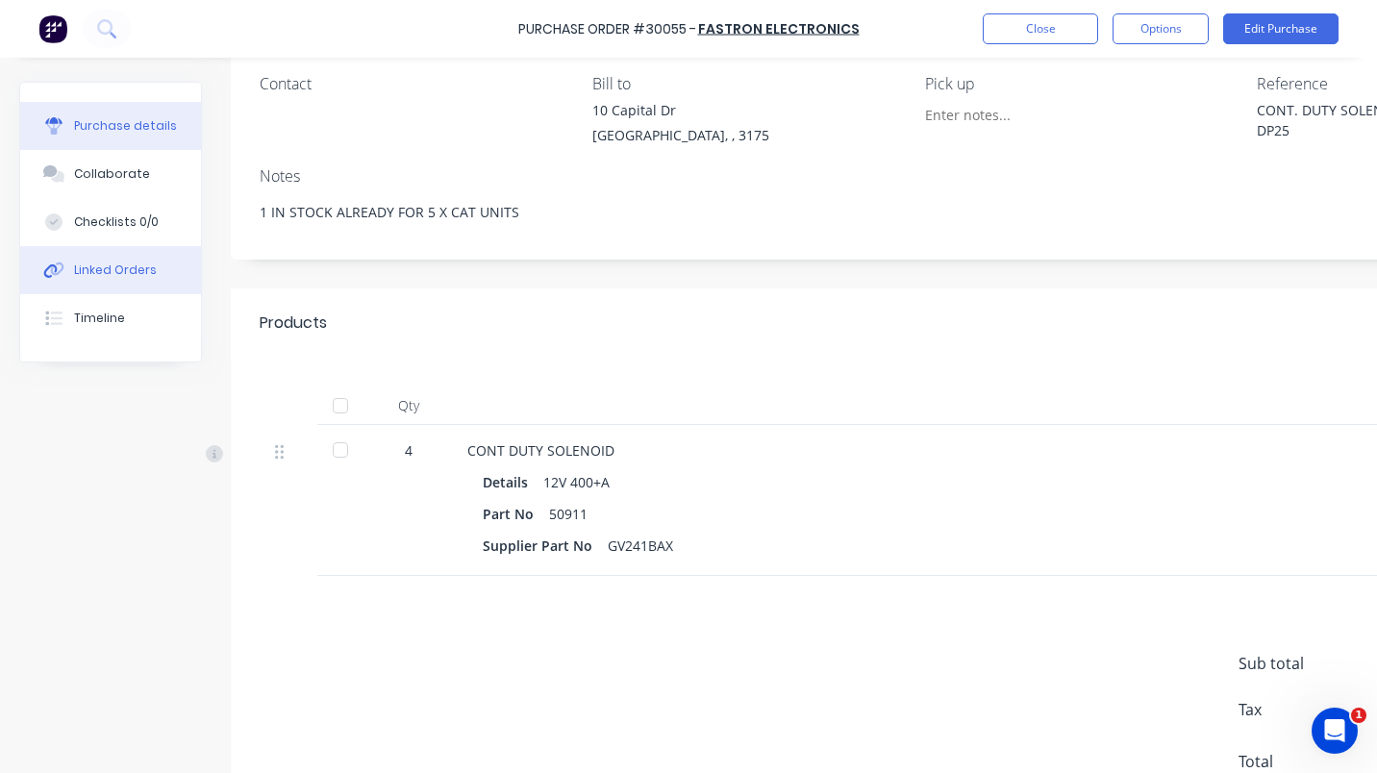
click at [114, 260] on button "Linked Orders" at bounding box center [110, 270] width 181 height 48
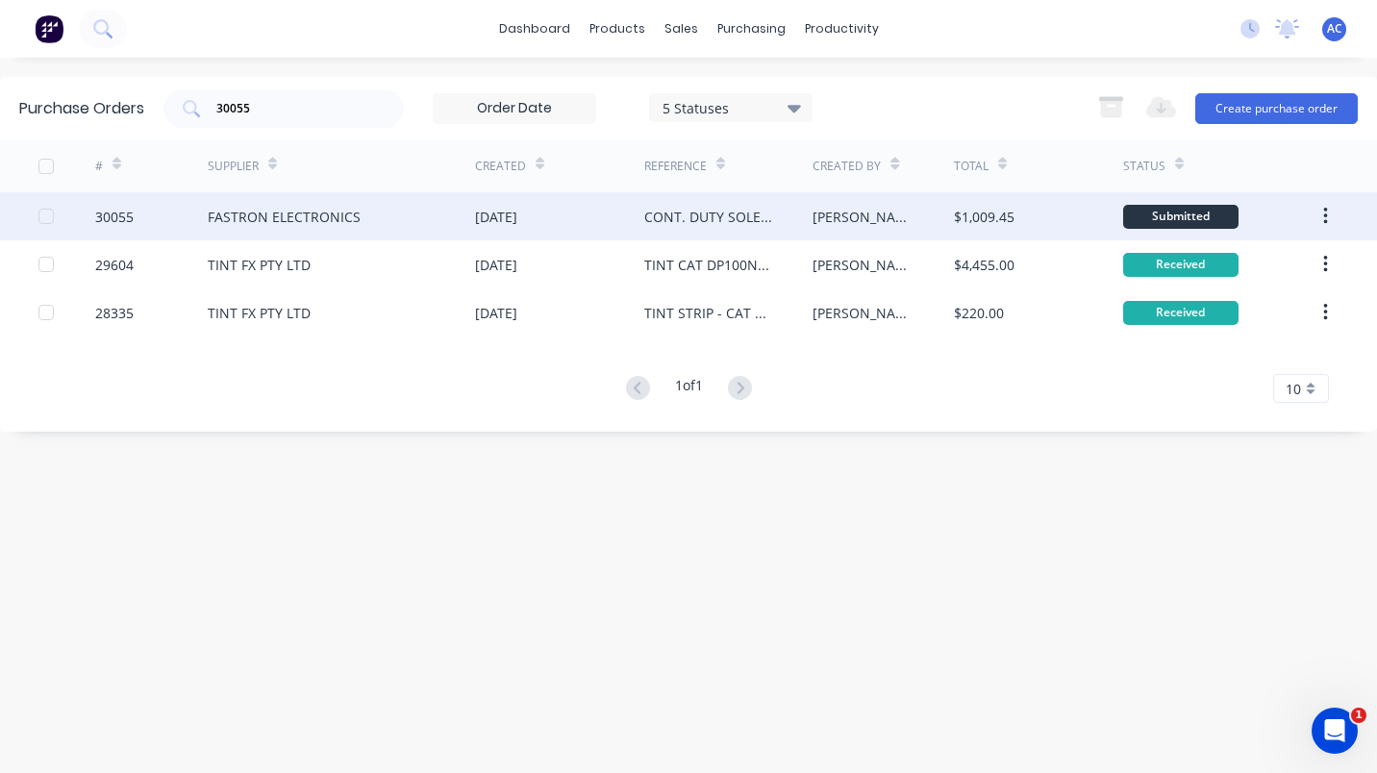
click at [125, 204] on div "30055" at bounding box center [151, 216] width 113 height 48
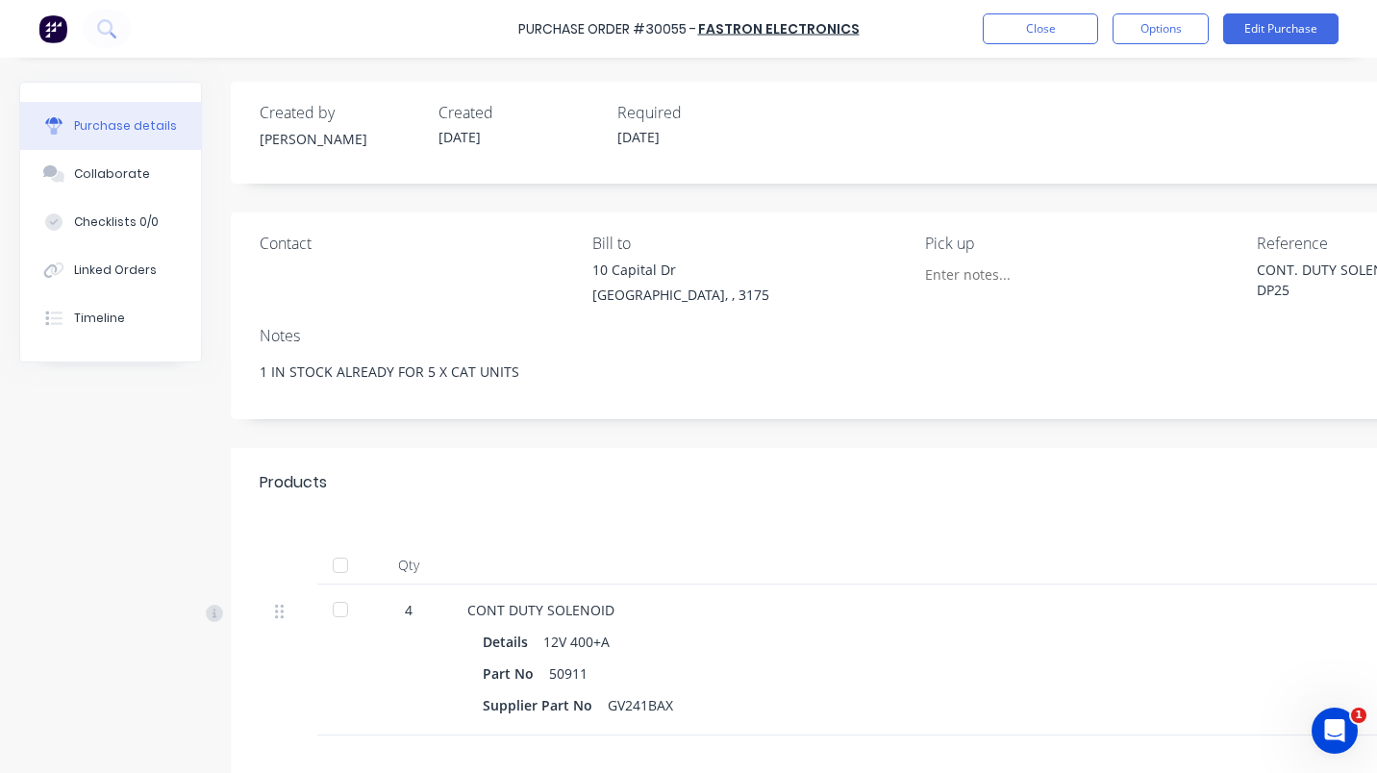
click at [337, 604] on div at bounding box center [340, 610] width 38 height 38
type textarea "x"
click at [1053, 40] on button "Close" at bounding box center [1040, 28] width 115 height 31
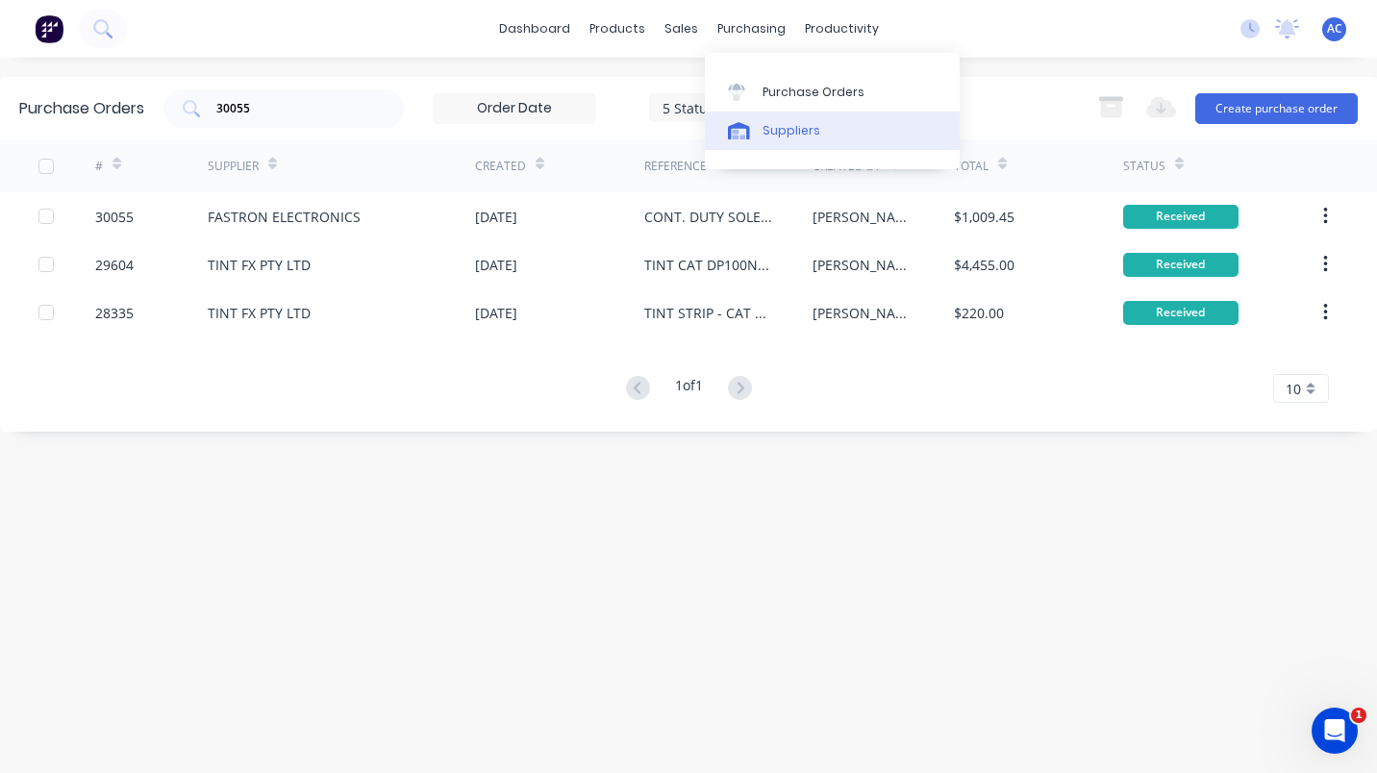
click at [808, 136] on div "Suppliers" at bounding box center [792, 130] width 58 height 17
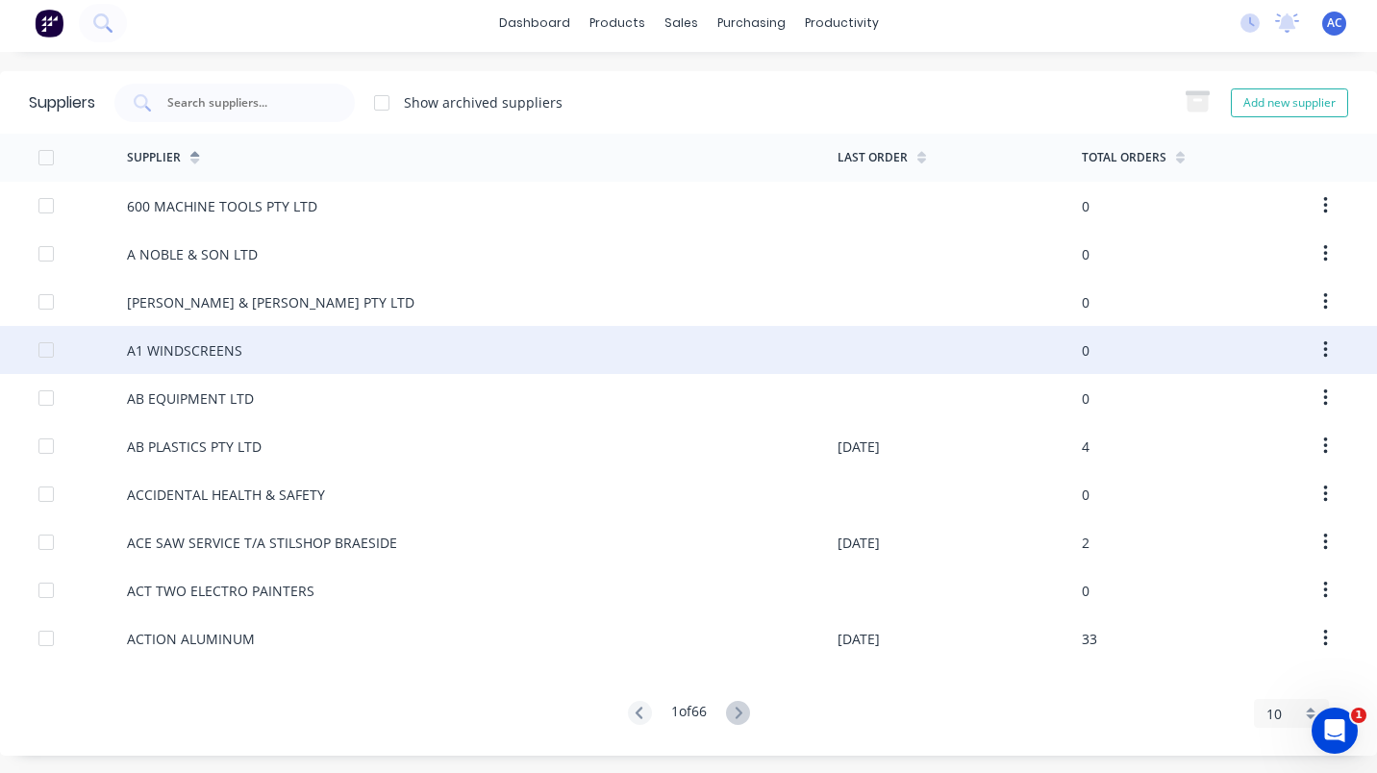
scroll to position [8, 0]
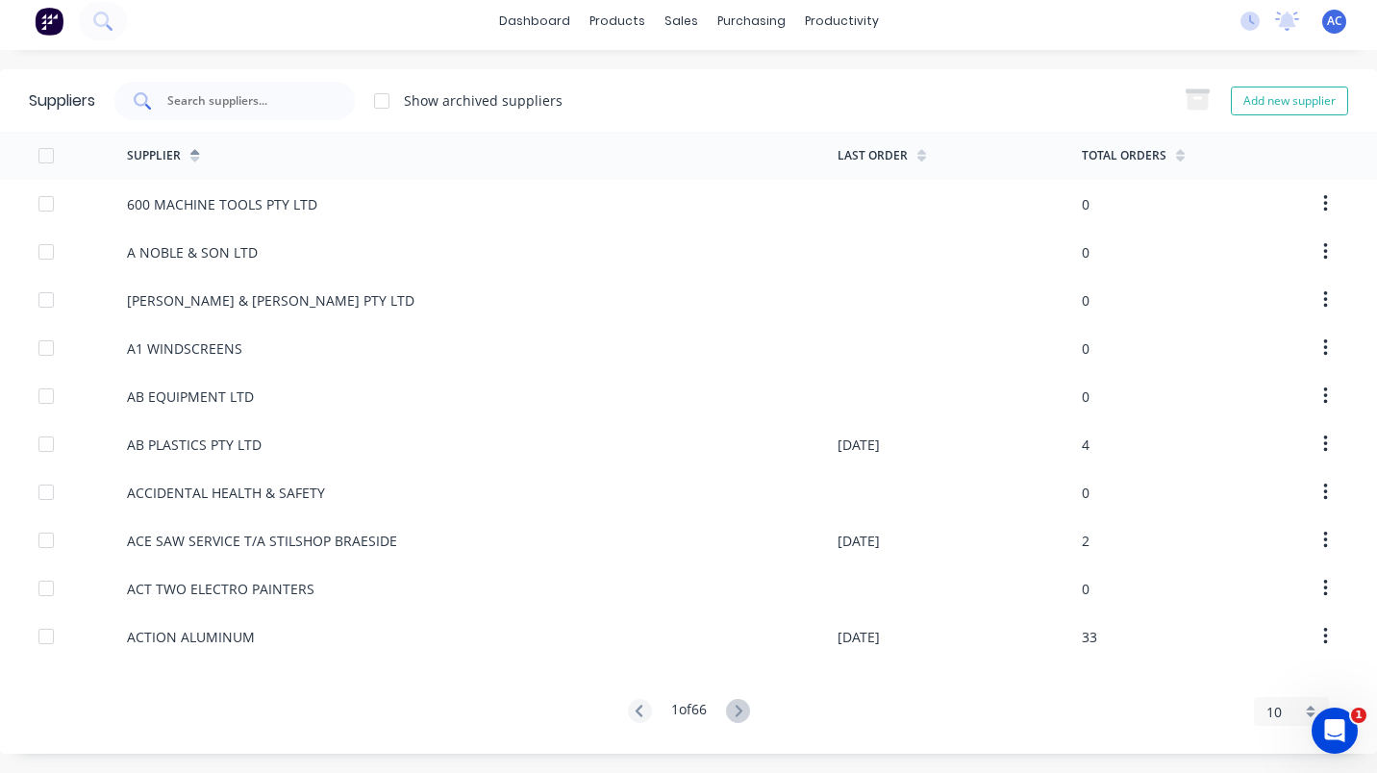
click at [215, 101] on input "text" at bounding box center [245, 100] width 160 height 19
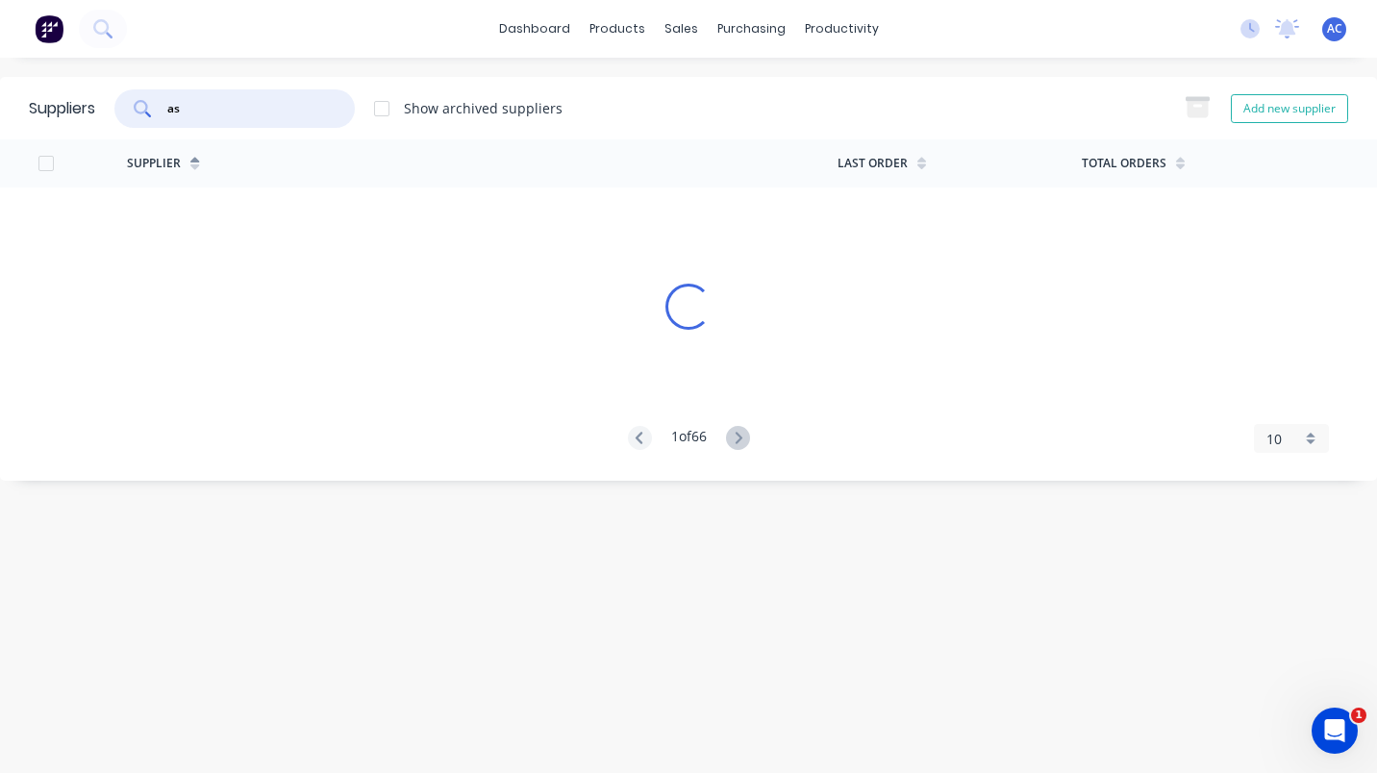
scroll to position [0, 0]
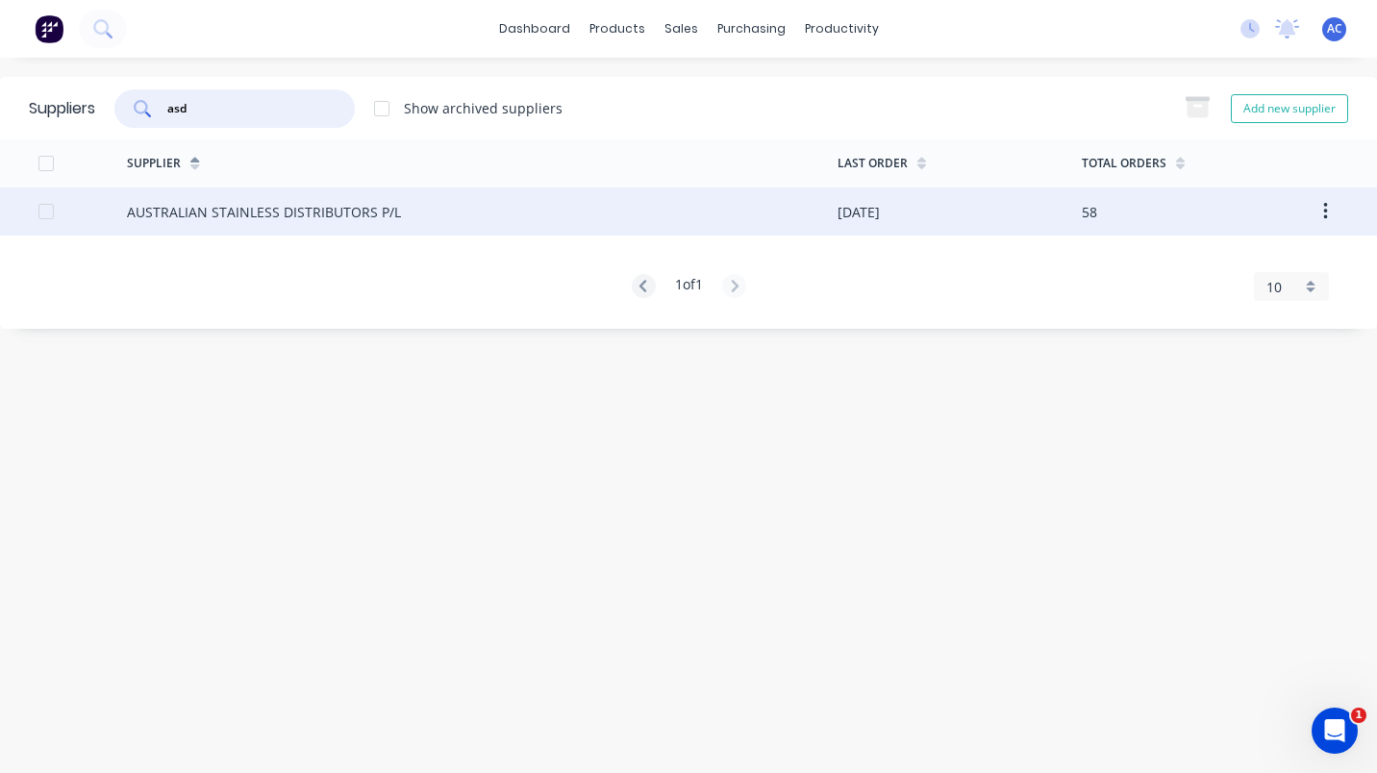
type input "asd"
click at [228, 216] on div "AUSTRALIAN STAINLESS DISTRIBUTORS P/L" at bounding box center [264, 212] width 274 height 20
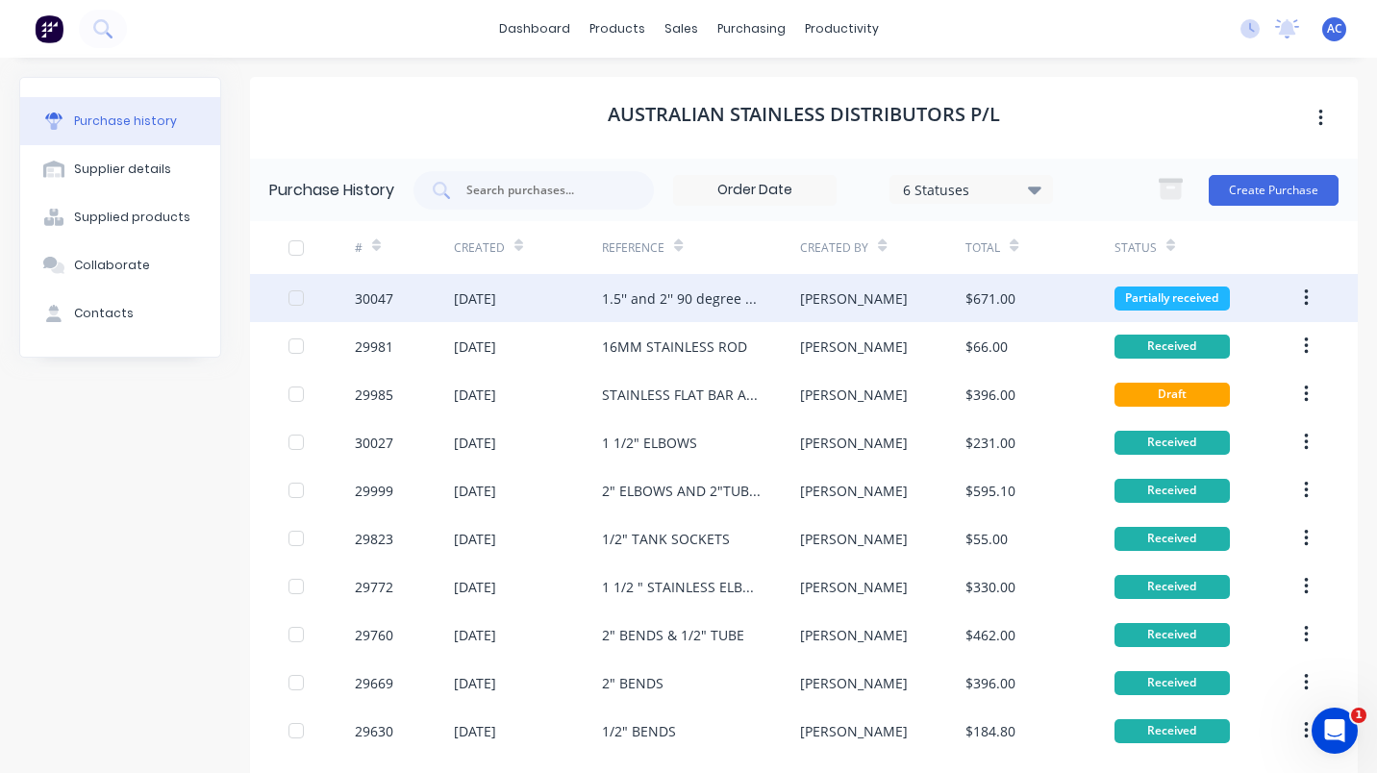
click at [490, 291] on div "[DATE]" at bounding box center [475, 299] width 42 height 20
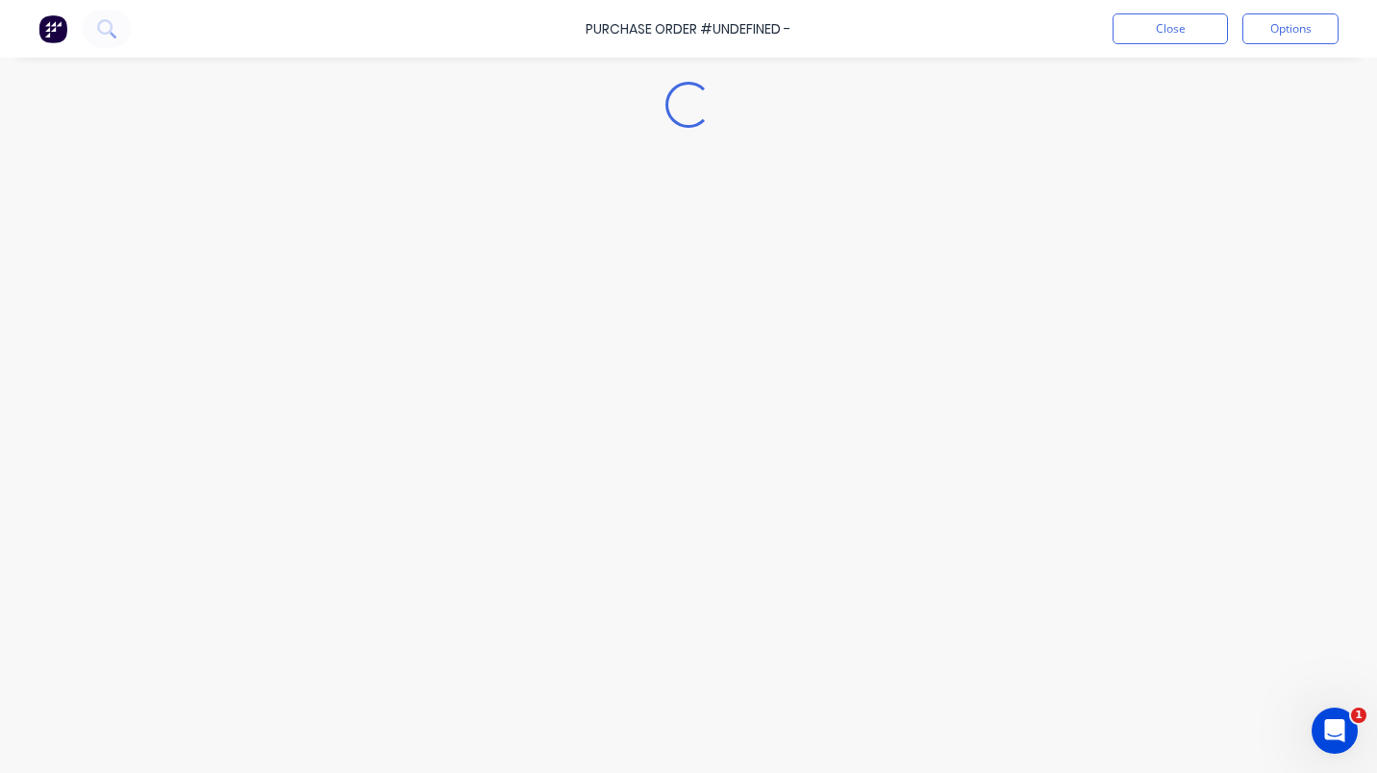
type textarea "x"
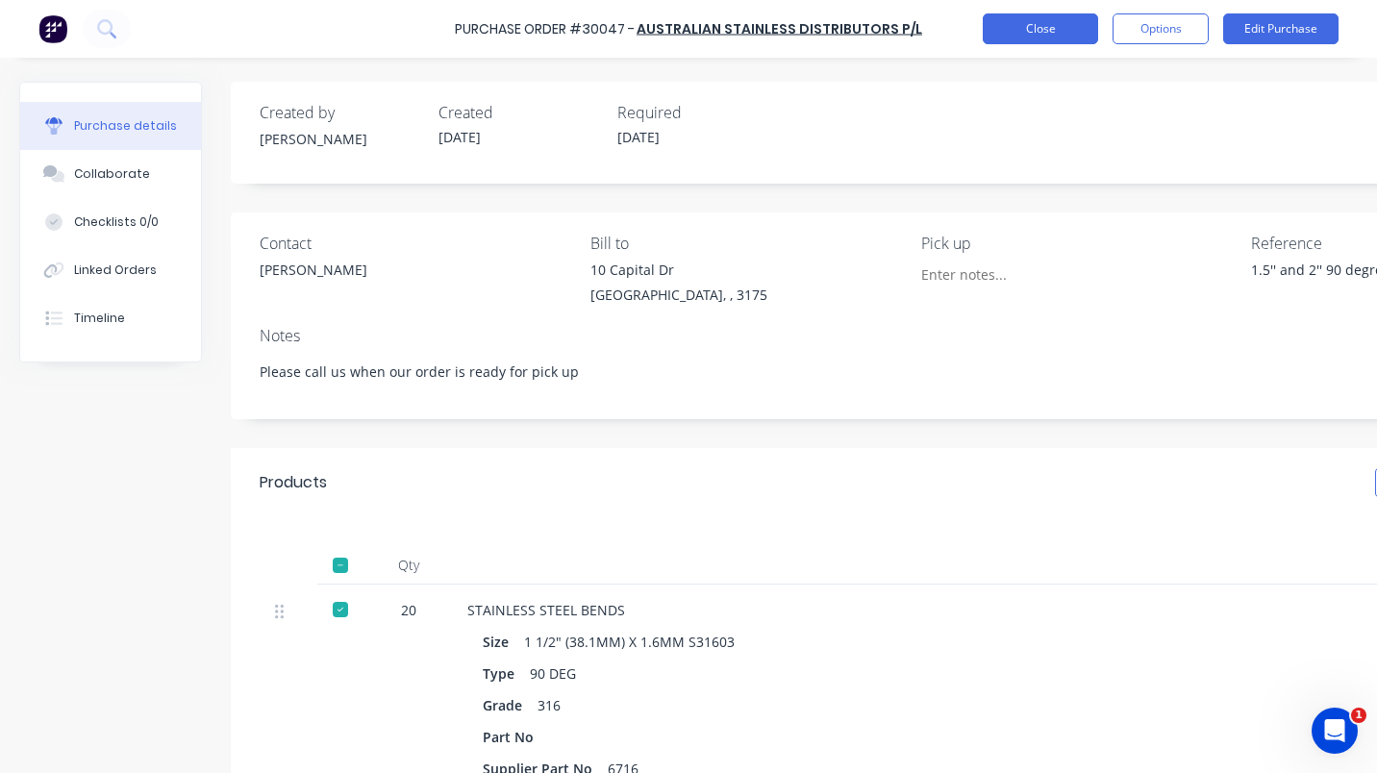
click at [1091, 32] on button "Close" at bounding box center [1040, 28] width 115 height 31
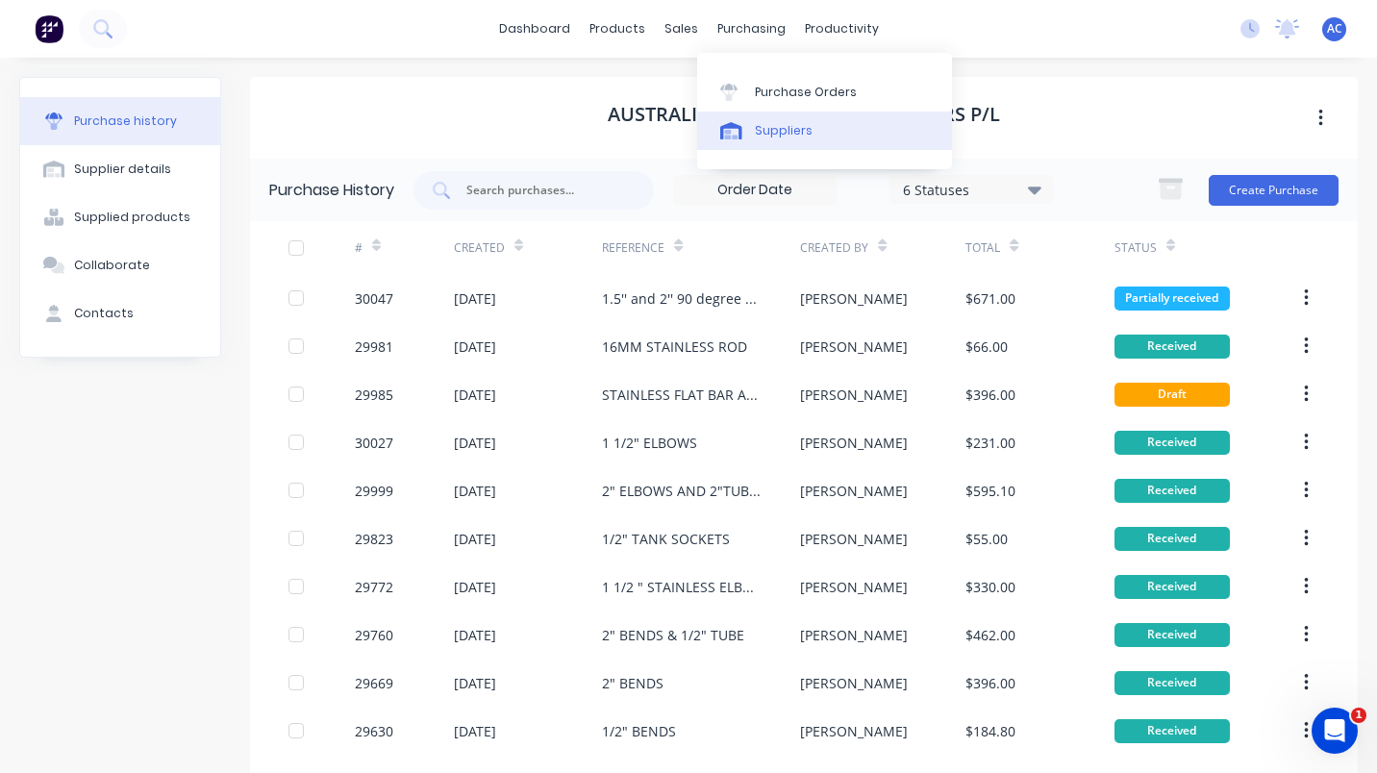
click at [794, 131] on div "Suppliers" at bounding box center [784, 130] width 58 height 17
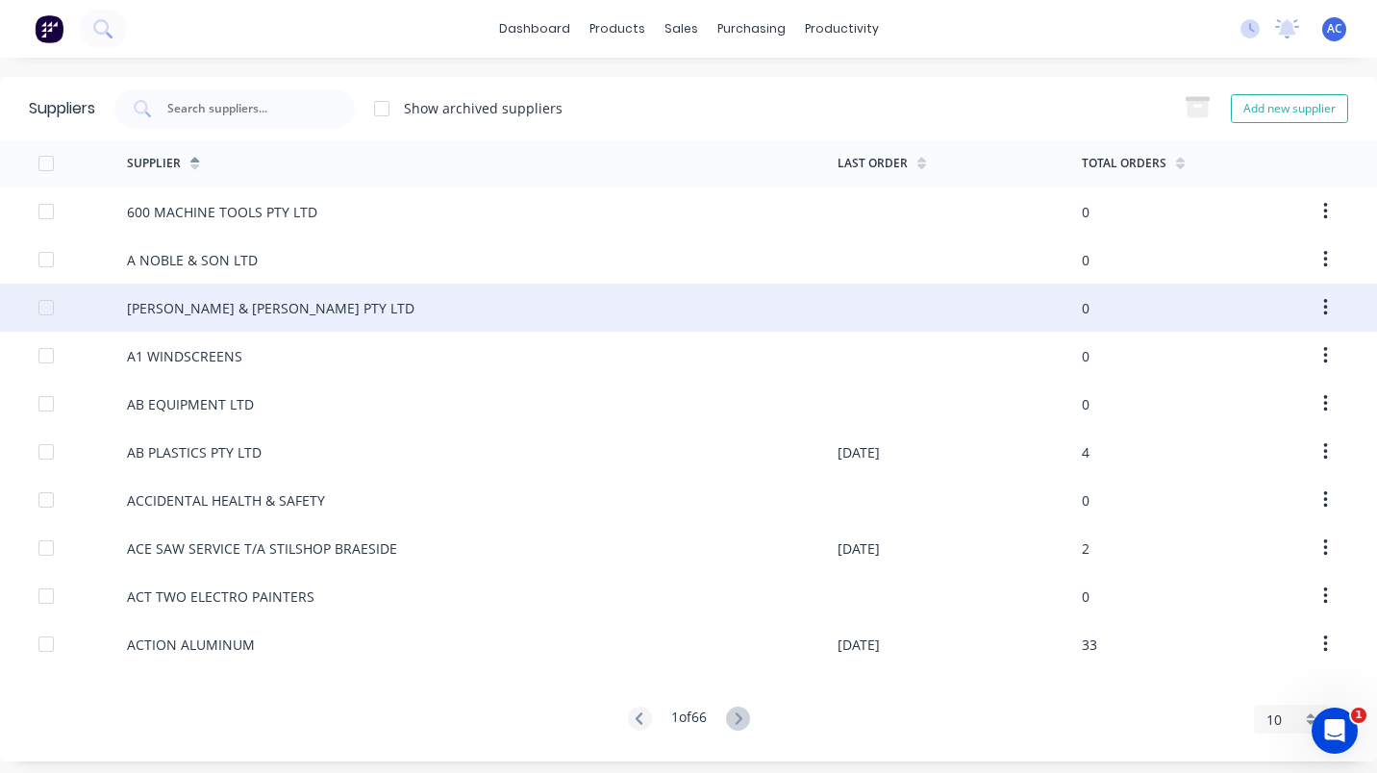
scroll to position [8, 0]
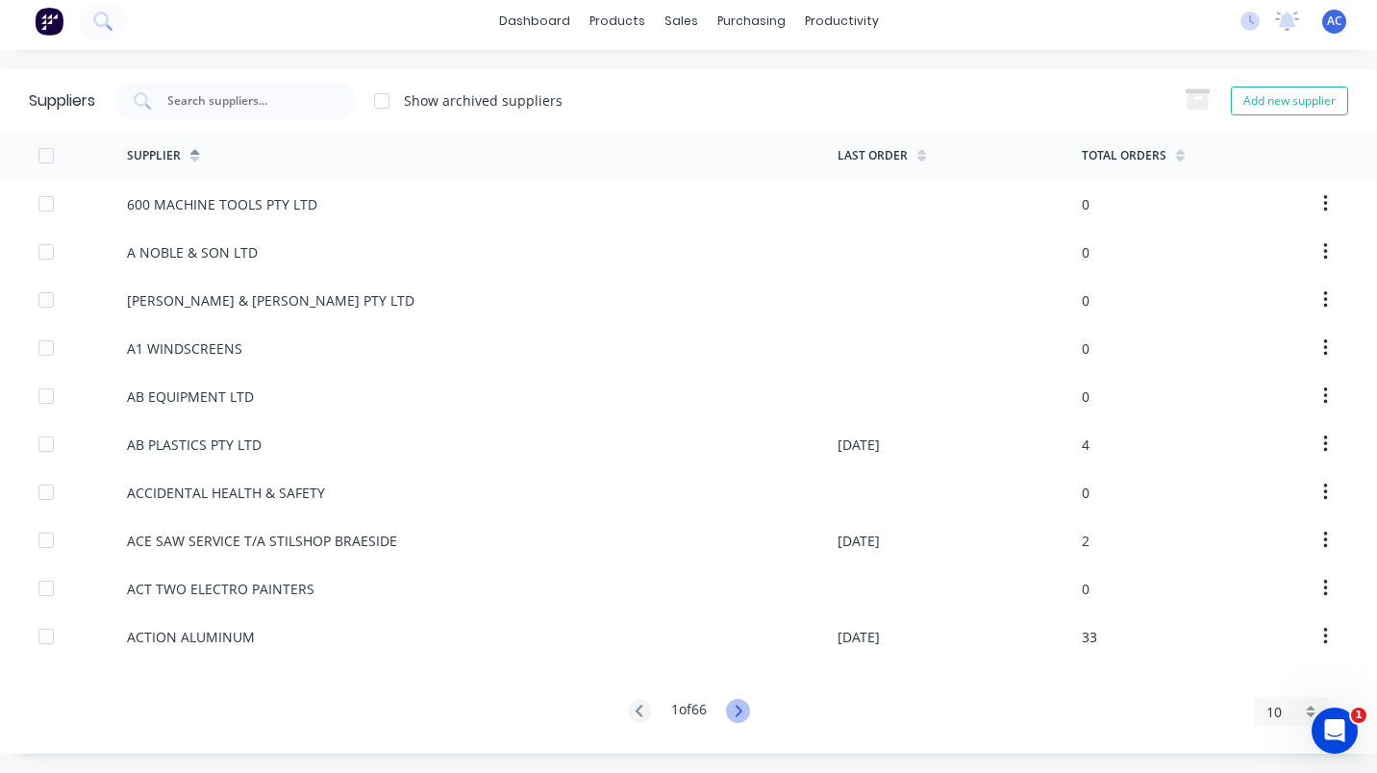
click at [730, 708] on icon at bounding box center [738, 711] width 24 height 24
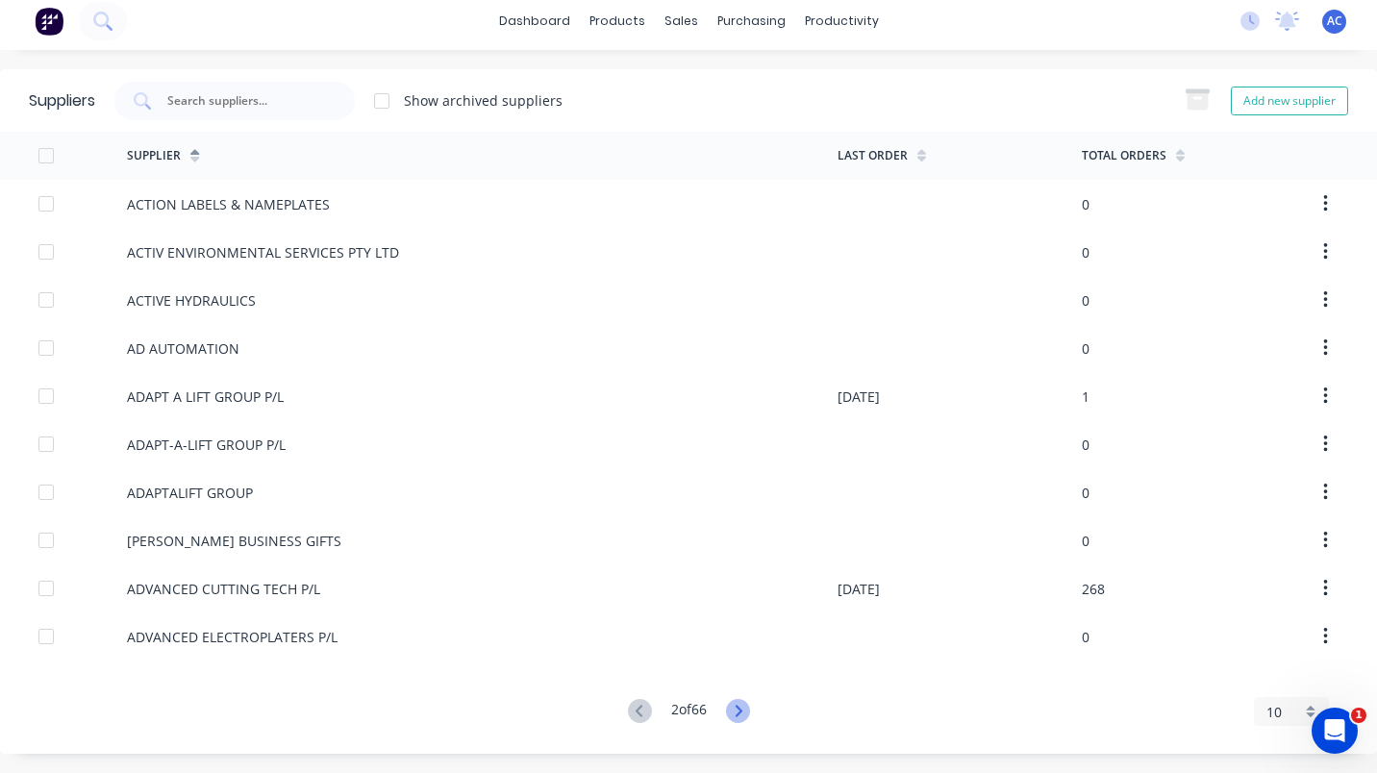
click at [730, 708] on icon at bounding box center [738, 711] width 24 height 24
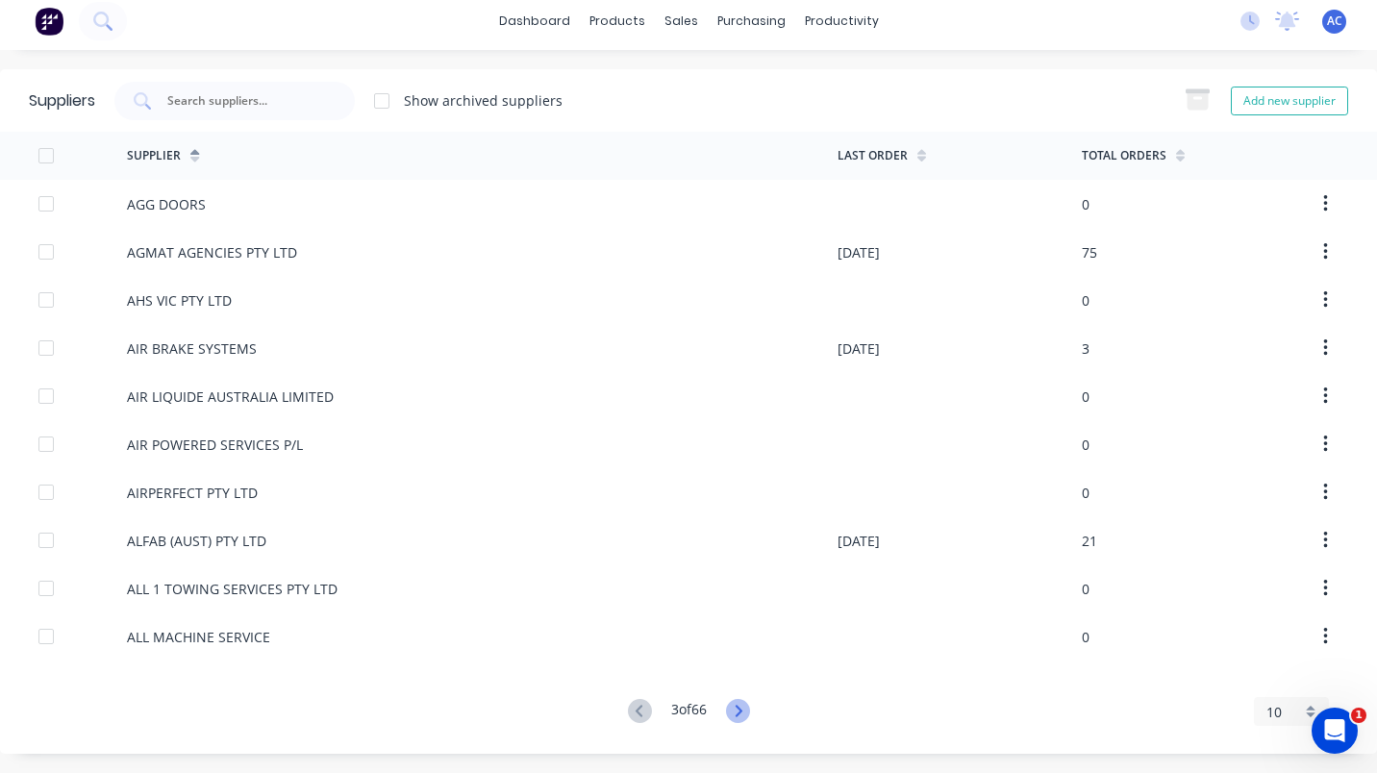
click at [732, 709] on icon at bounding box center [738, 711] width 24 height 24
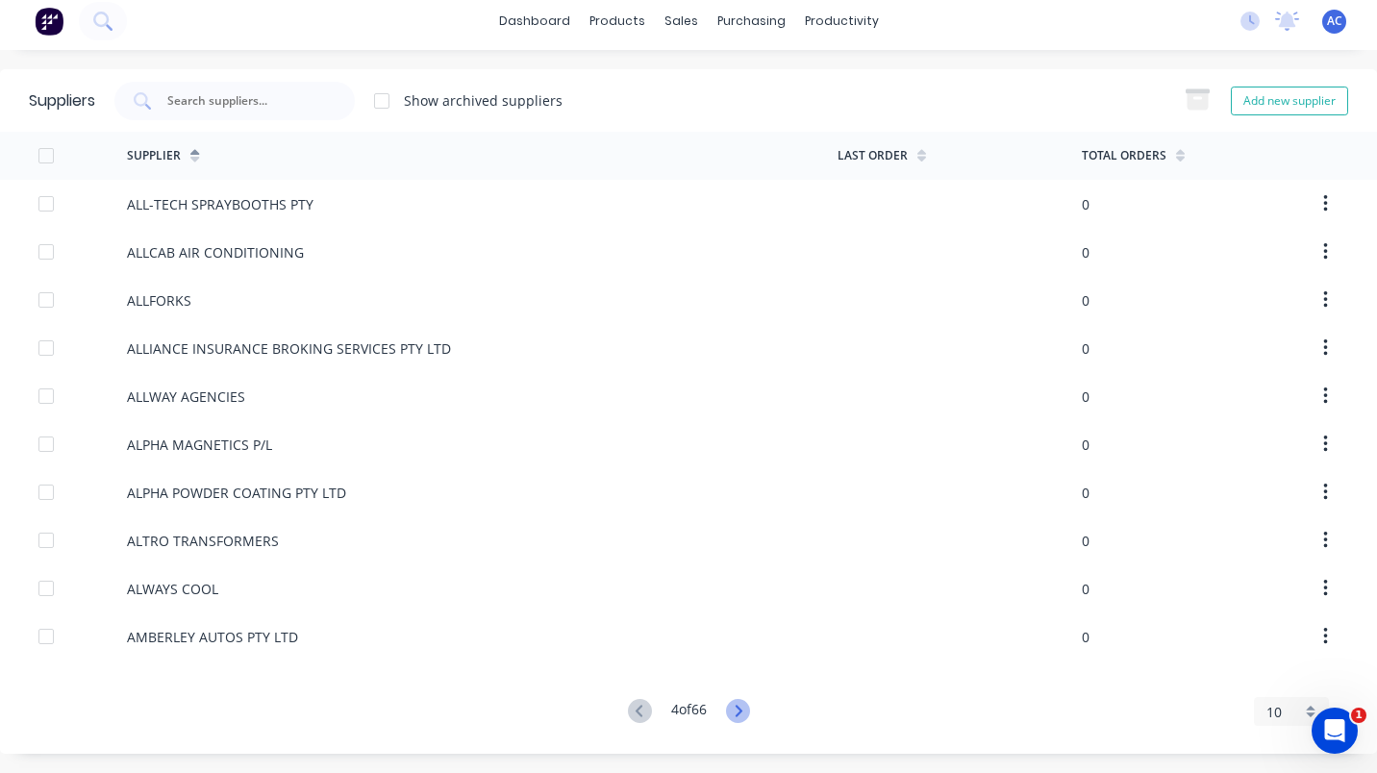
click at [732, 709] on icon at bounding box center [738, 711] width 24 height 24
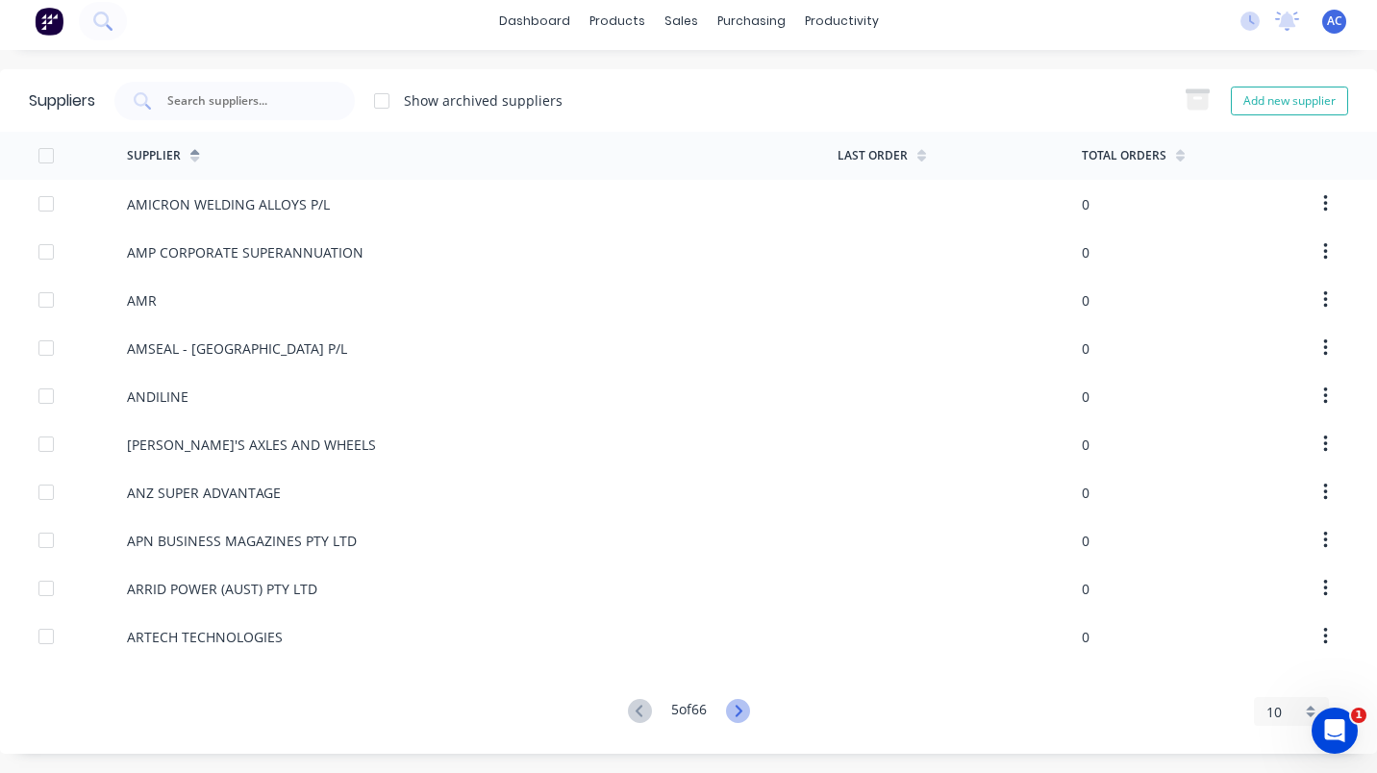
click at [732, 709] on icon at bounding box center [738, 711] width 24 height 24
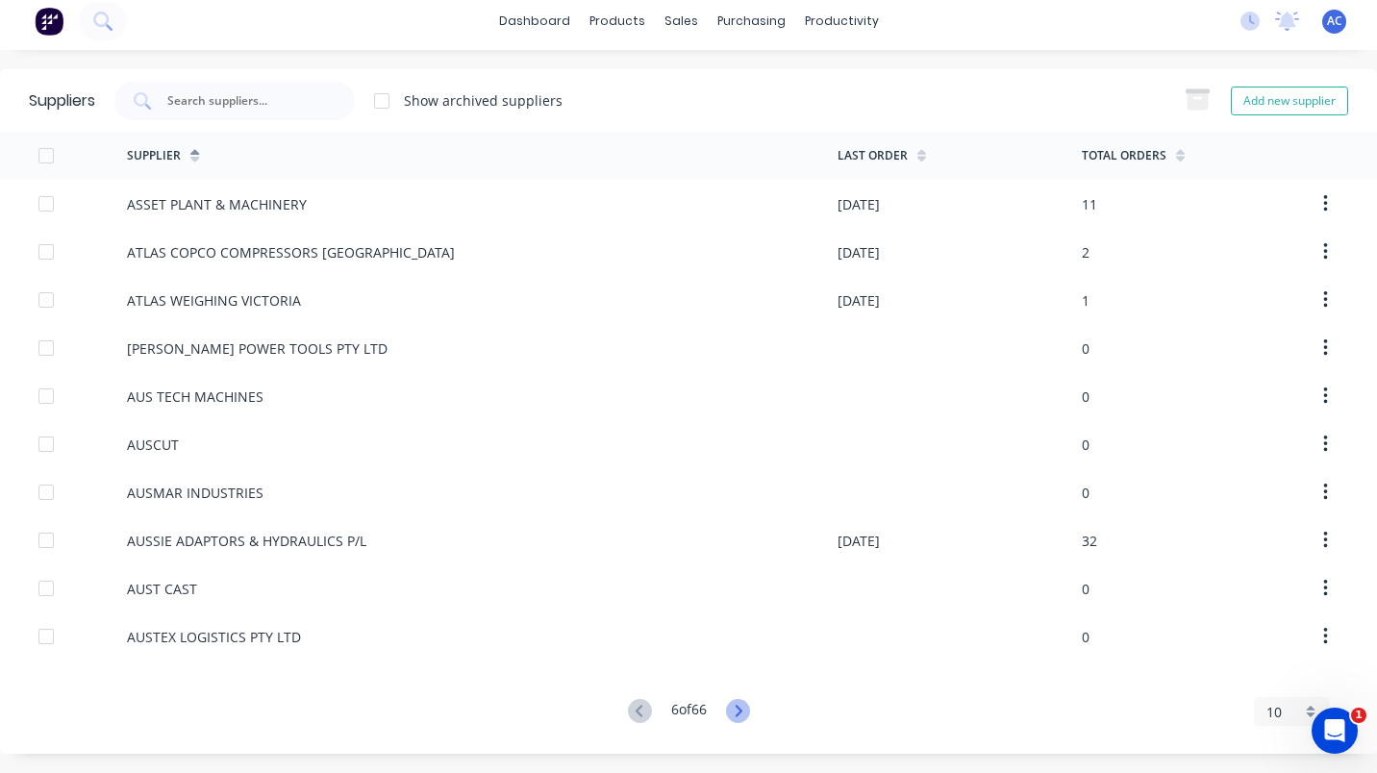
click at [732, 709] on icon at bounding box center [738, 711] width 24 height 24
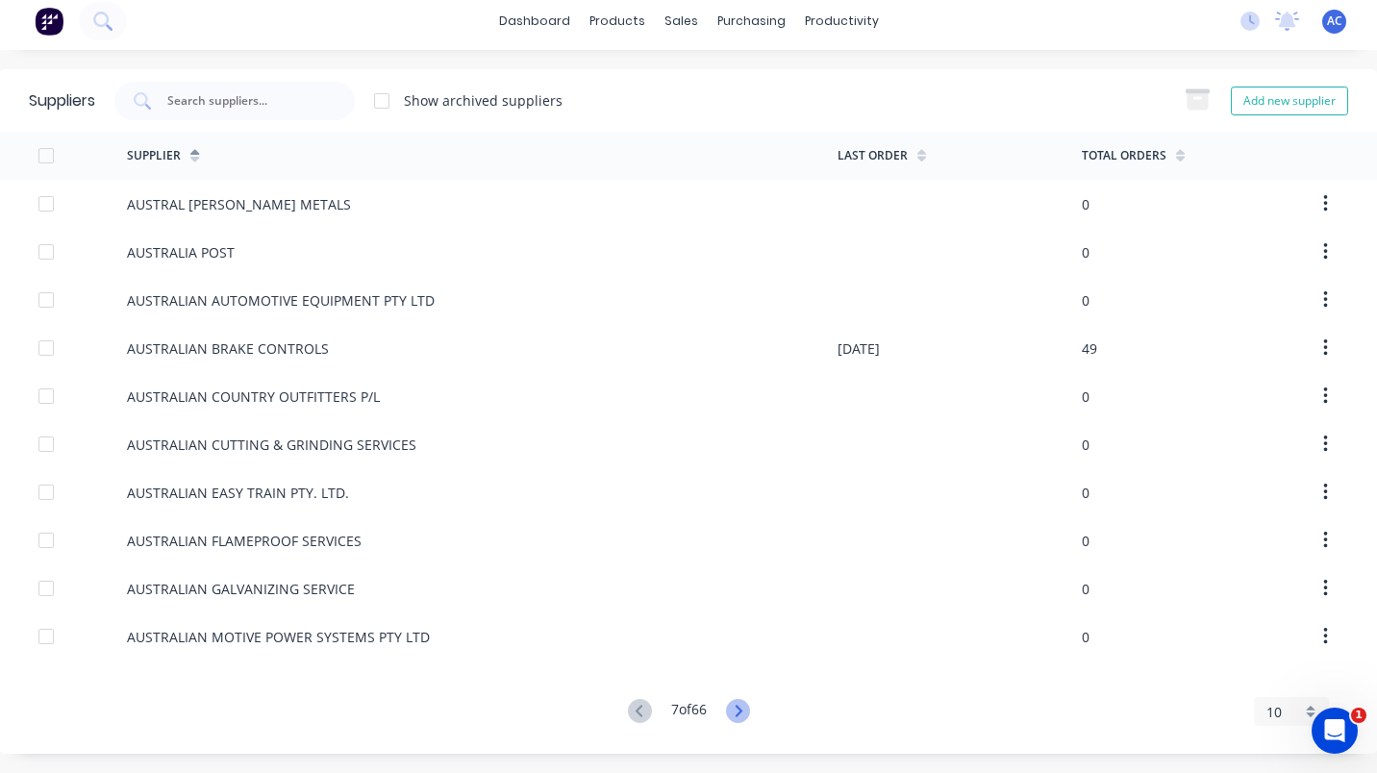
click at [732, 708] on icon at bounding box center [738, 711] width 24 height 24
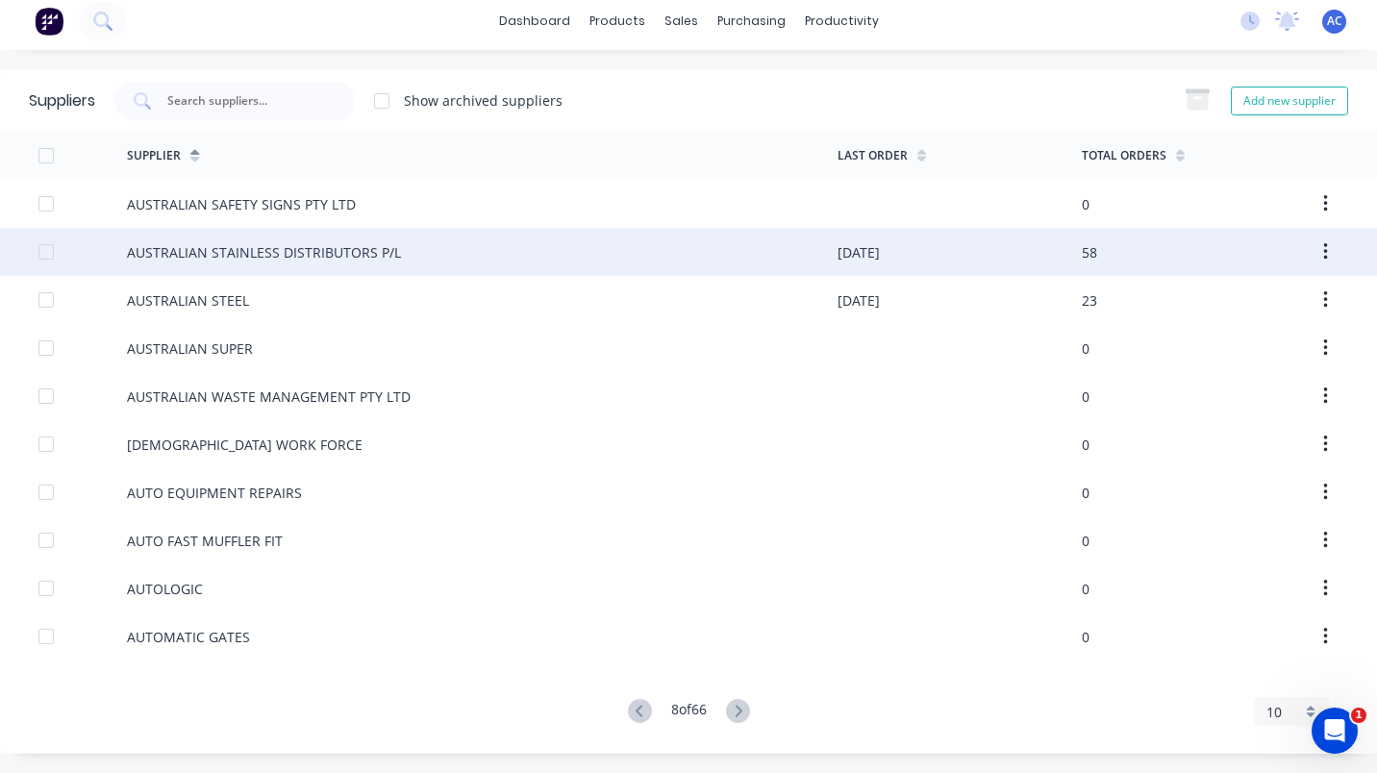
click at [287, 256] on div "AUSTRALIAN STAINLESS DISTRIBUTORS P/L" at bounding box center [264, 252] width 274 height 20
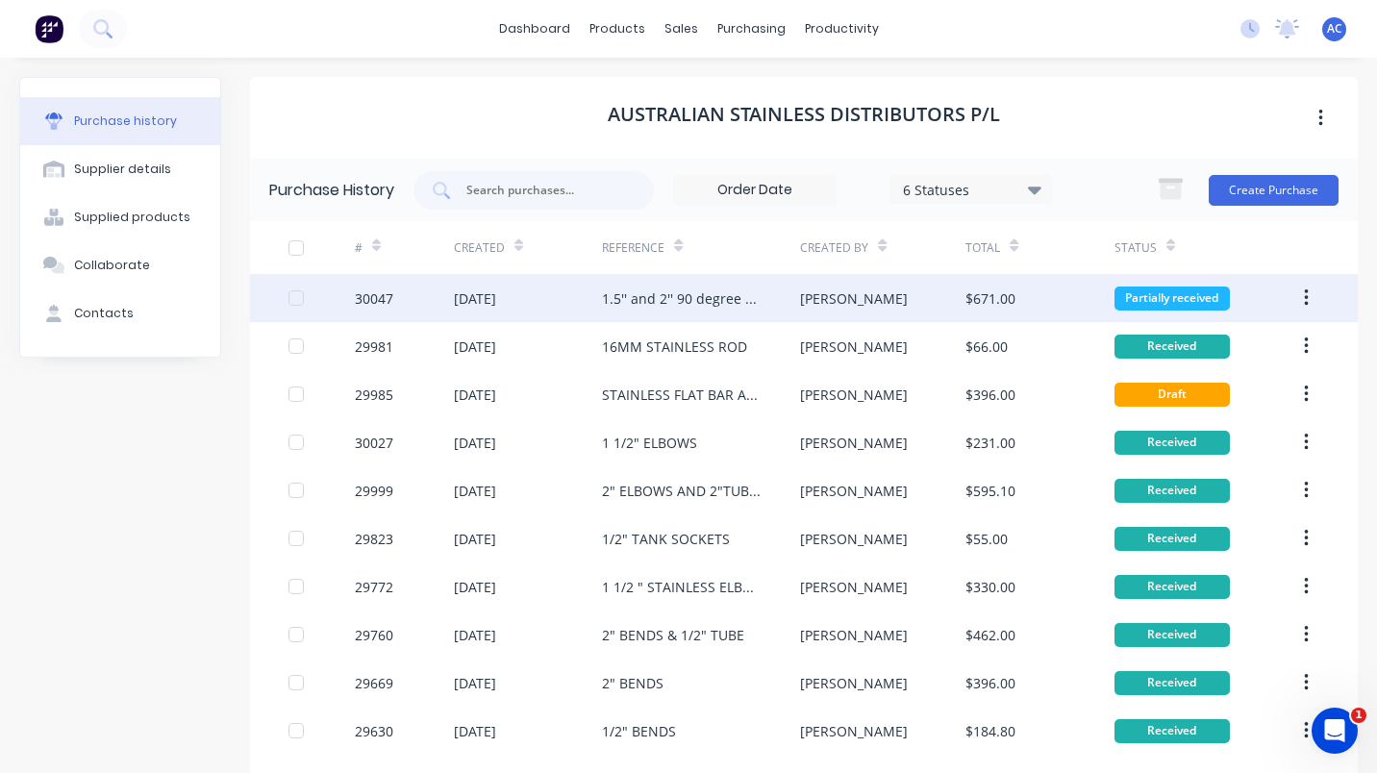
click at [646, 291] on div "1.5'' and 2'' 90 degree elbows" at bounding box center [682, 299] width 160 height 20
